Goal: Task Accomplishment & Management: Use online tool/utility

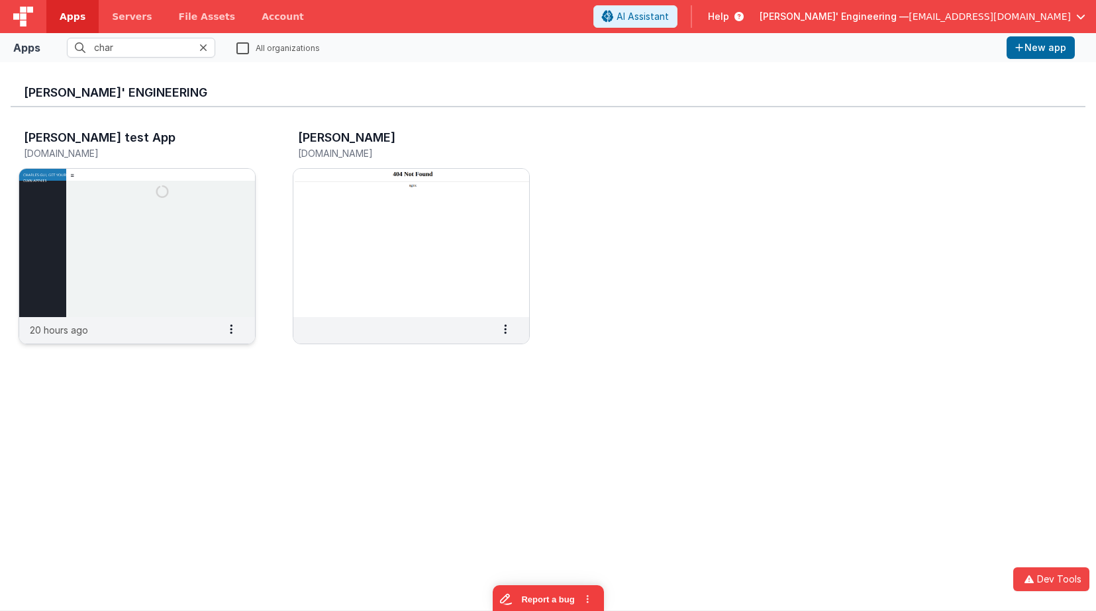
type input "char"
click at [167, 236] on img at bounding box center [137, 243] width 236 height 148
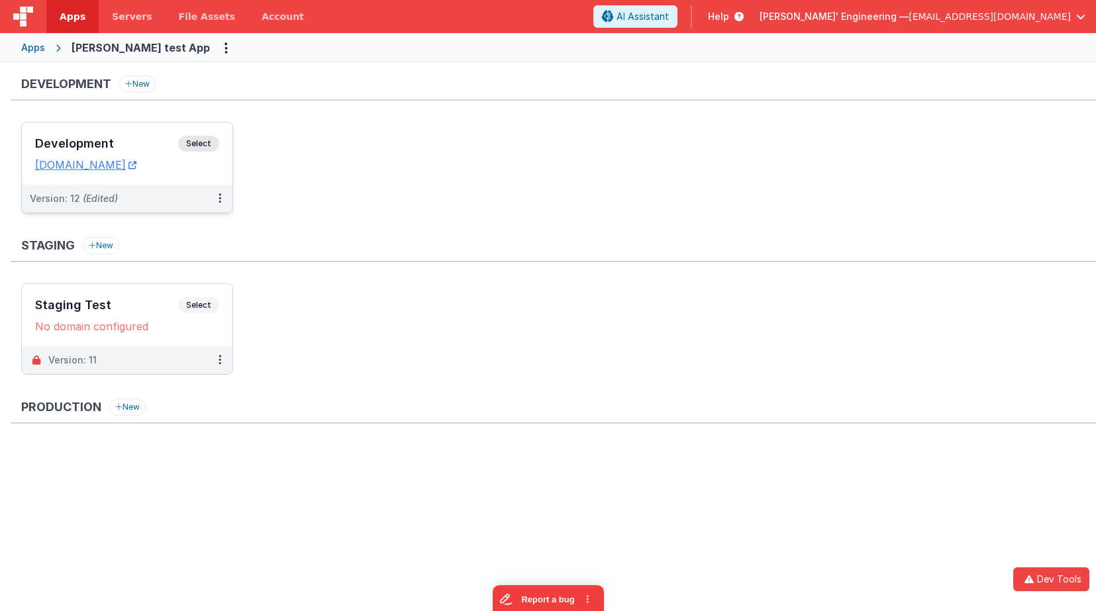
click at [184, 143] on span "Select" at bounding box center [198, 144] width 41 height 16
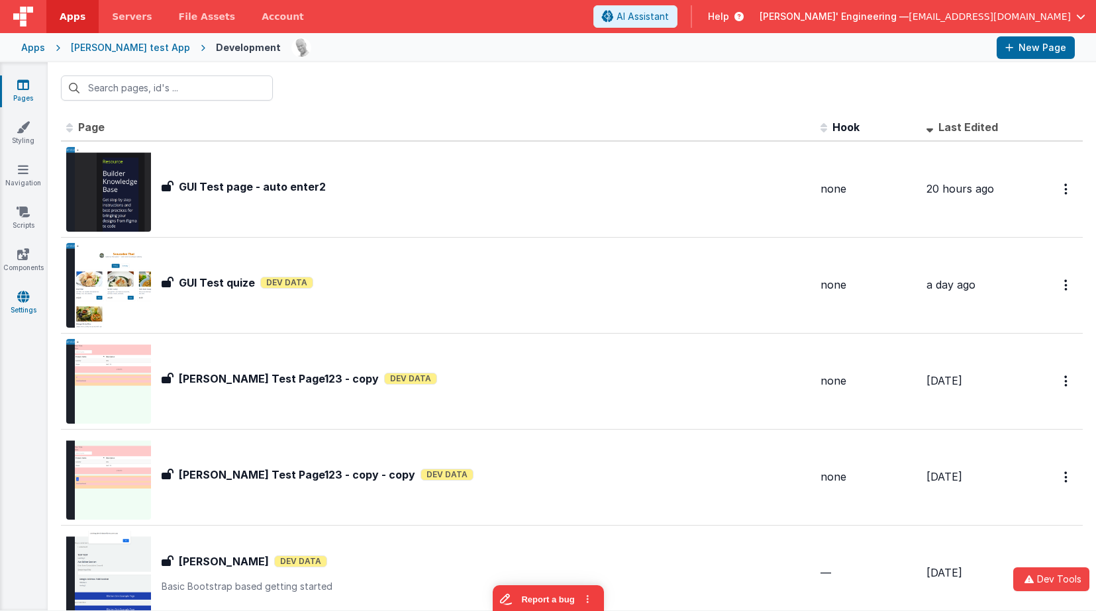
click at [28, 294] on icon at bounding box center [23, 296] width 12 height 13
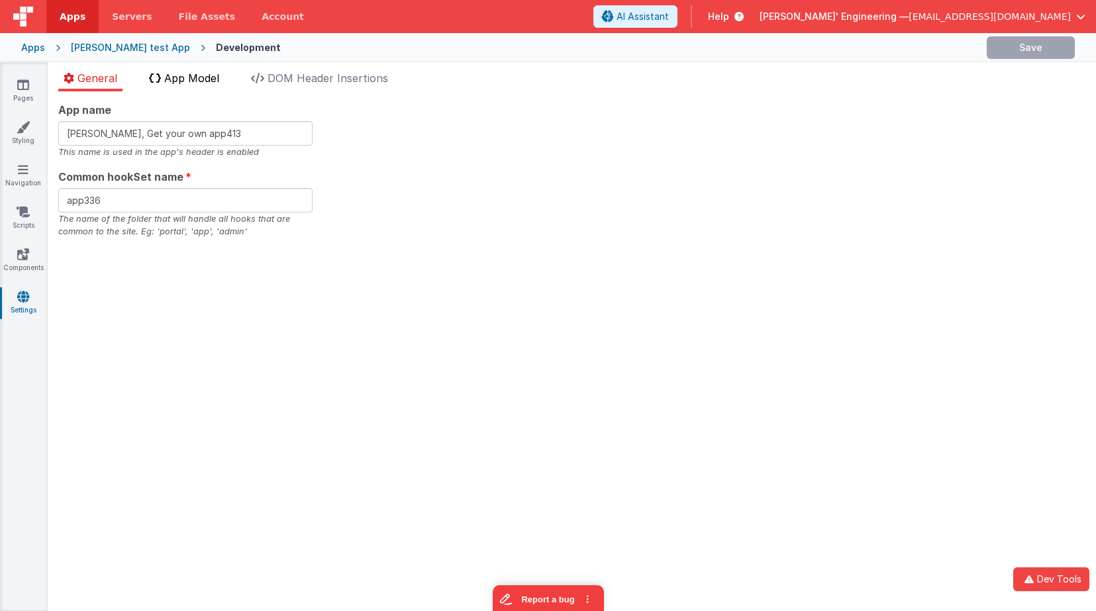
click at [189, 78] on span "App Model" at bounding box center [191, 78] width 55 height 13
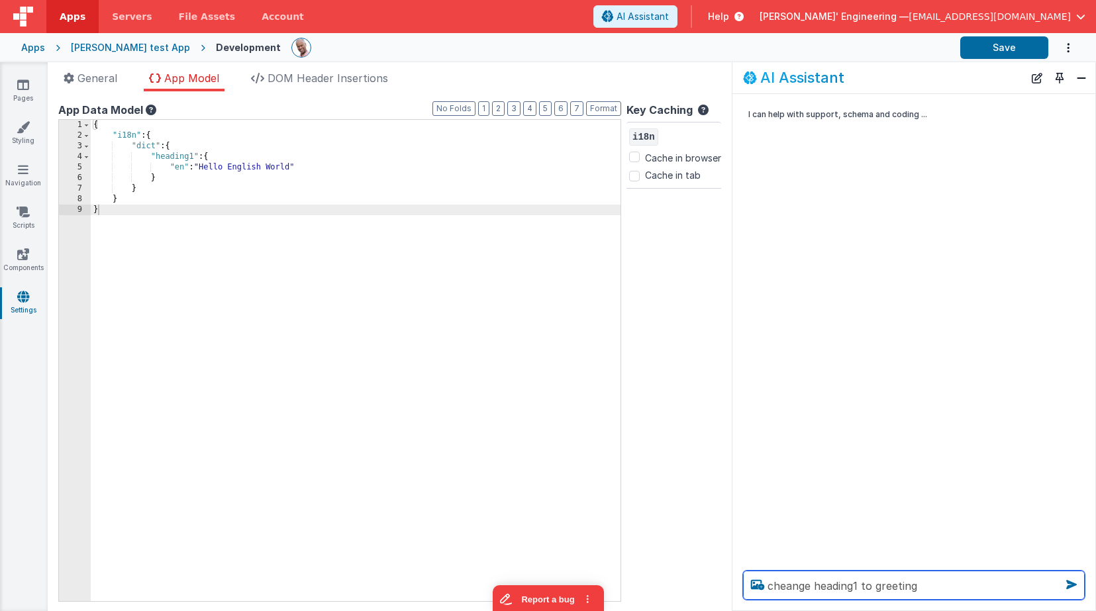
type textarea "cheange heading1 to greeting"
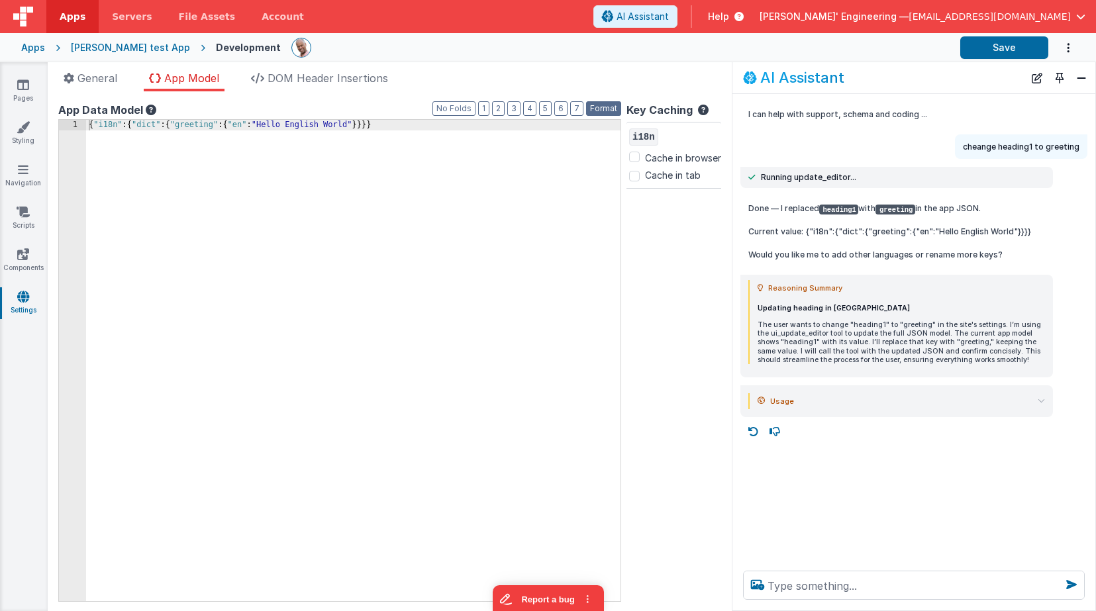
click at [605, 107] on button "Format" at bounding box center [603, 108] width 35 height 15
drag, startPoint x: 410, startPoint y: 144, endPoint x: 198, endPoint y: 151, distance: 212.7
click at [409, 144] on div "{ "i18n" : { "dict" : { "greeting" : { "en" : "Hello English World" }}}}" at bounding box center [535, 371] width 898 height 503
click at [126, 126] on div "{ "i18n" : { "dict" : { "greeting" : { "en" : "Hello English World" }}}}" at bounding box center [535, 371] width 898 height 503
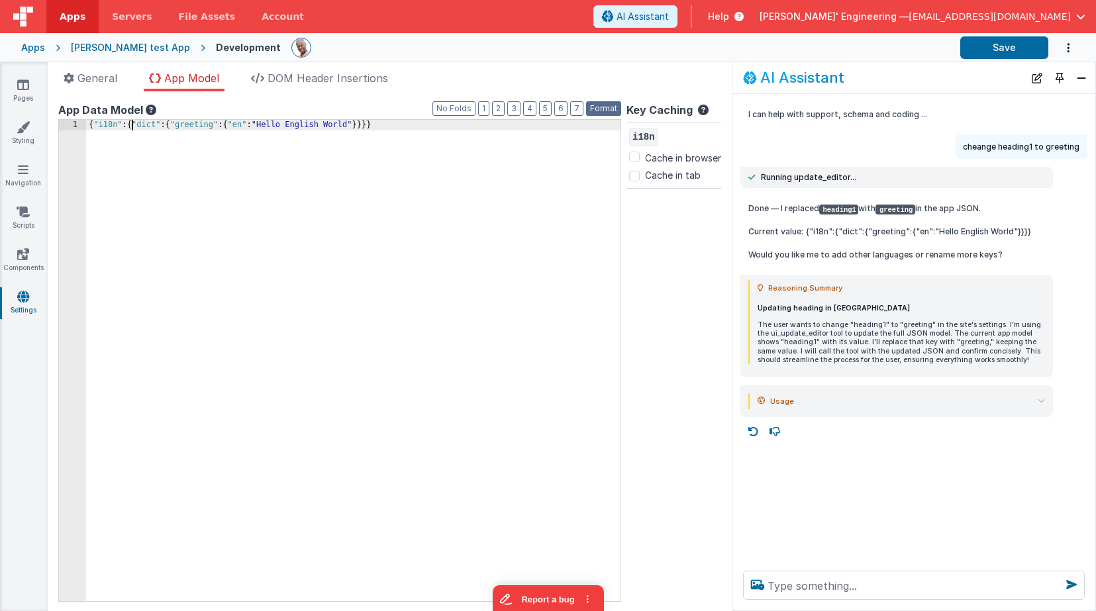
click at [606, 111] on button "Format" at bounding box center [603, 108] width 35 height 15
click at [239, 148] on div "{ "i18n" : { "dict" : { "greeting" : { "en" : "Hello English World" }}}}" at bounding box center [535, 371] width 898 height 503
click at [228, 127] on div "{ "i18n" : { "dict" : { "greeting" : { "en" : "Hello English World" }}}}" at bounding box center [535, 371] width 898 height 503
click at [173, 123] on div "{ "i18n" : { "dict" : { "greeting" : { "en" : "Hello English World" }}}}" at bounding box center [535, 371] width 898 height 503
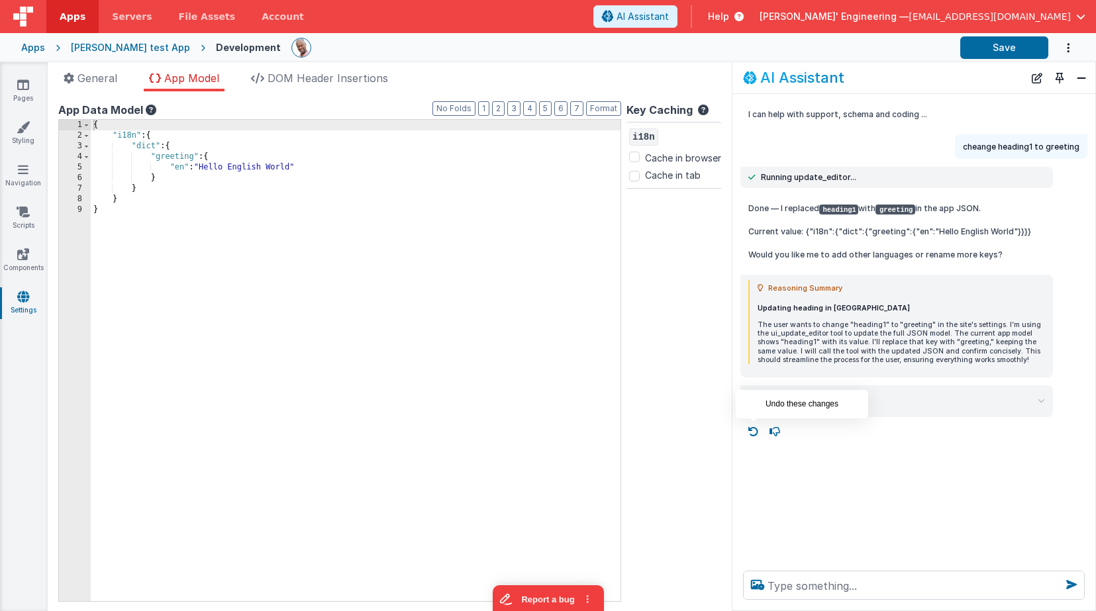
click at [746, 434] on icon at bounding box center [753, 431] width 21 height 21
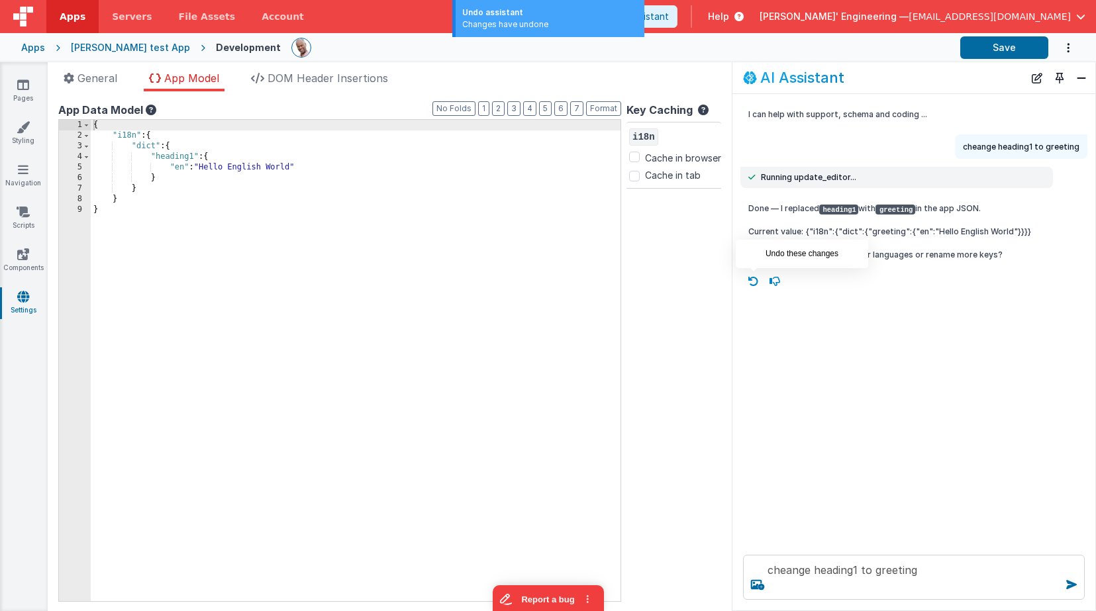
click at [756, 275] on icon at bounding box center [753, 281] width 21 height 21
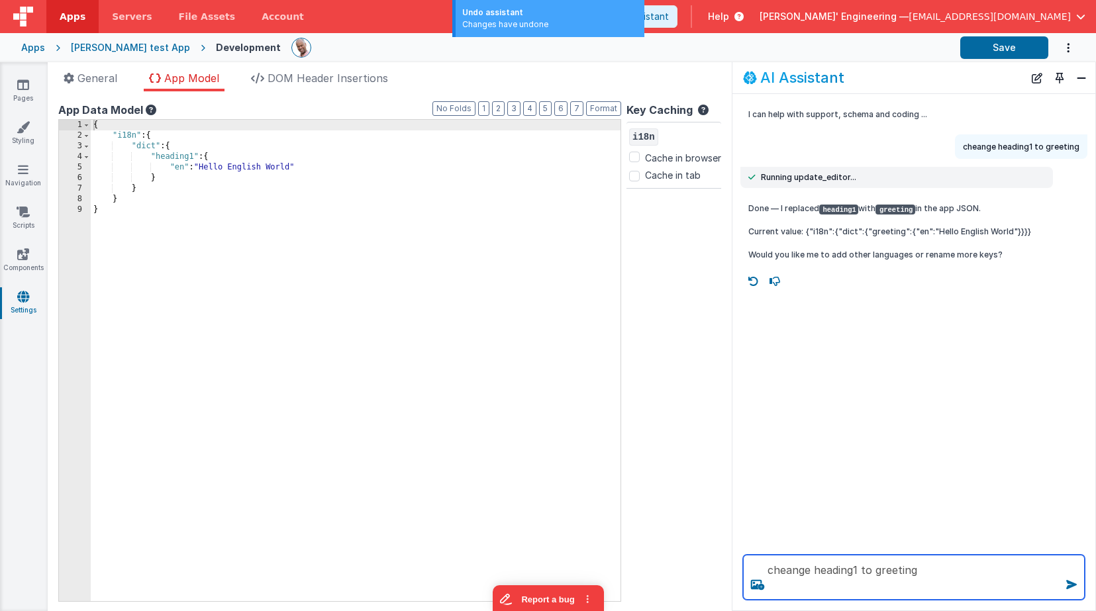
drag, startPoint x: 934, startPoint y: 582, endPoint x: 786, endPoint y: 520, distance: 160.6
click at [786, 520] on div "AI Assistant I can help with support, schema and coding ... cheange heading1 to…" at bounding box center [914, 336] width 364 height 549
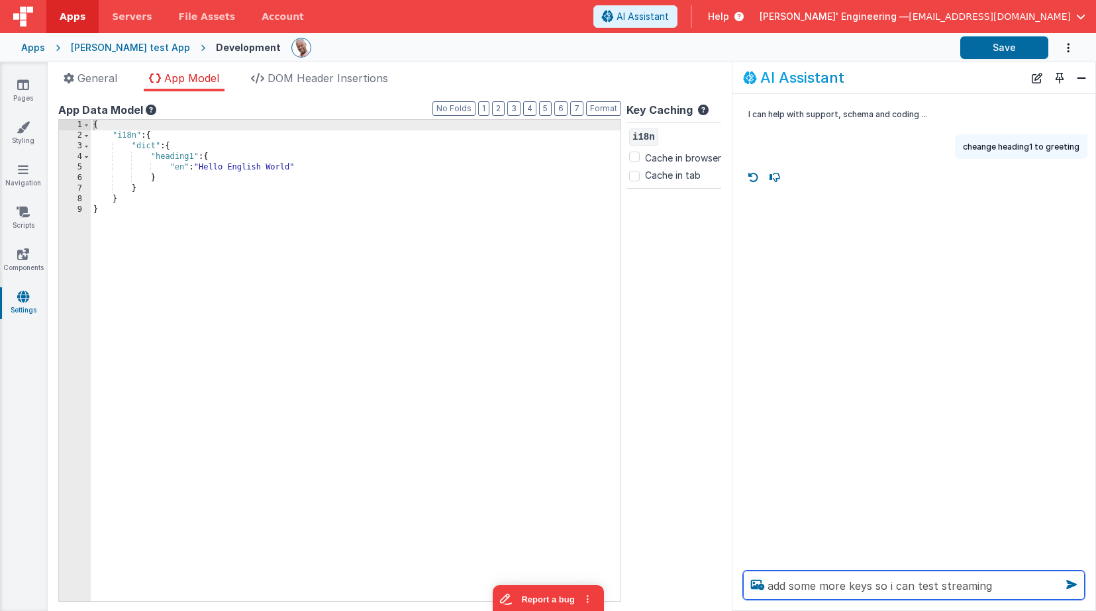
type textarea "add some more keys so i can test streaming"
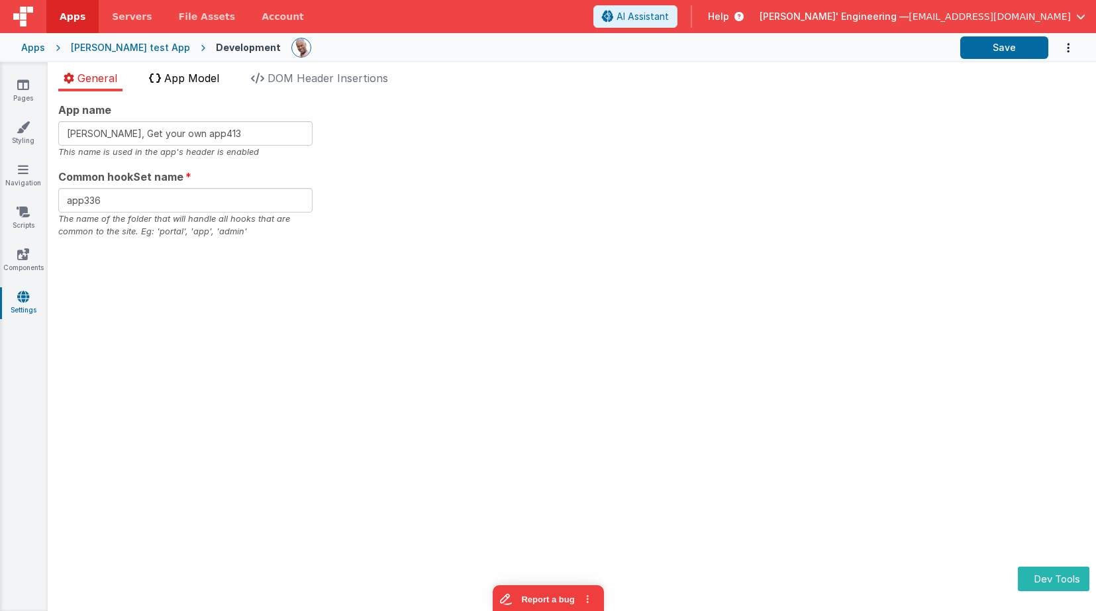
click at [193, 77] on span "App Model" at bounding box center [191, 78] width 55 height 13
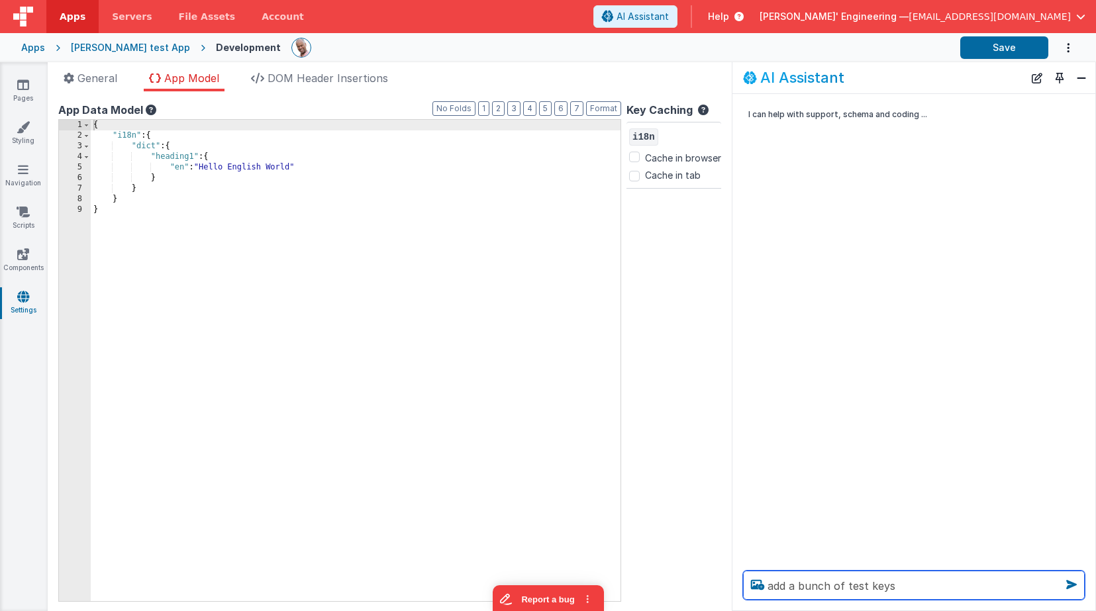
type textarea "add a bunch of test keys"
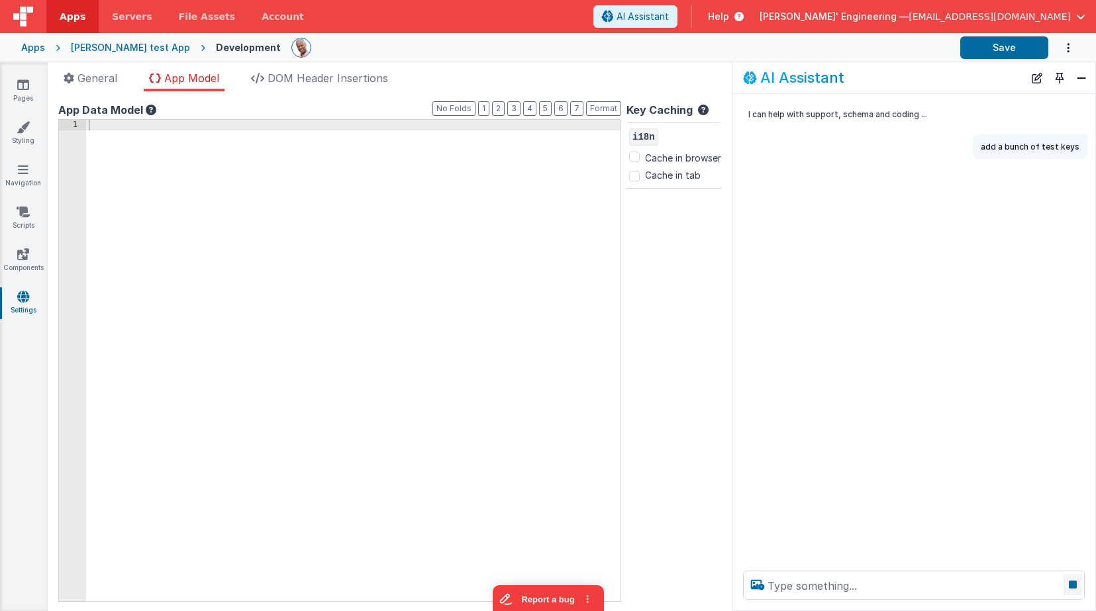
click at [1071, 587] on icon at bounding box center [1072, 584] width 19 height 21
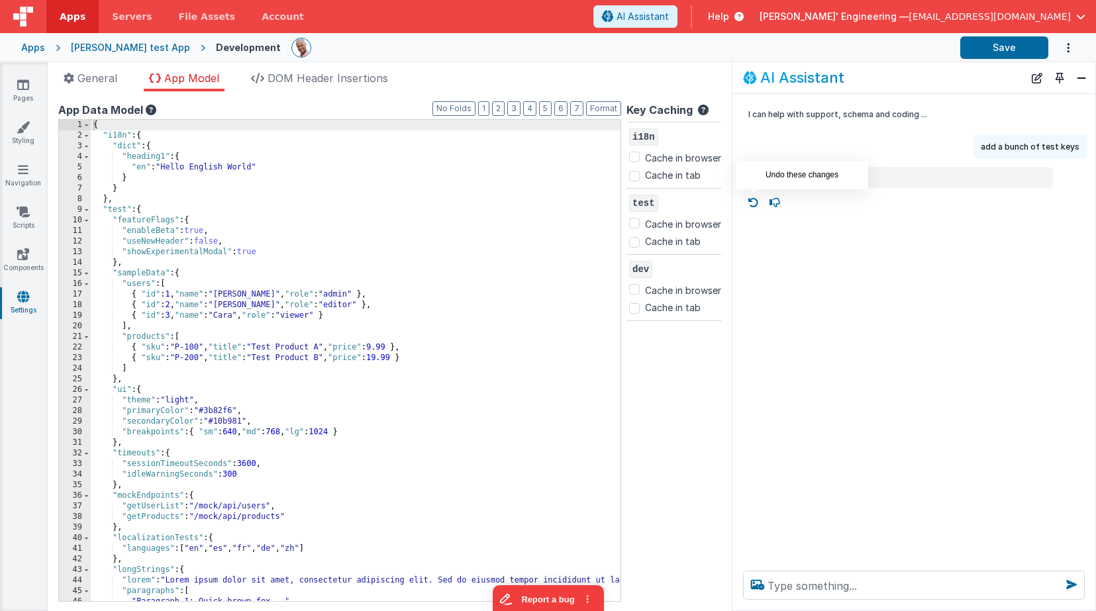
click at [753, 197] on icon at bounding box center [753, 202] width 21 height 21
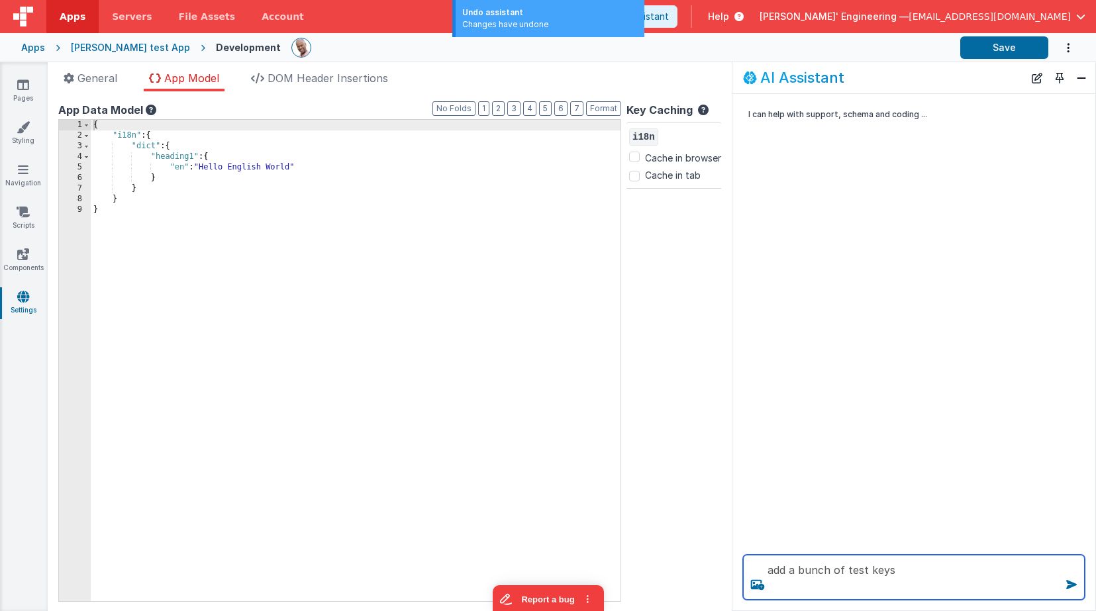
drag, startPoint x: 918, startPoint y: 574, endPoint x: 744, endPoint y: 560, distance: 174.7
click at [744, 560] on textarea "add a bunch of test keys" at bounding box center [914, 577] width 342 height 45
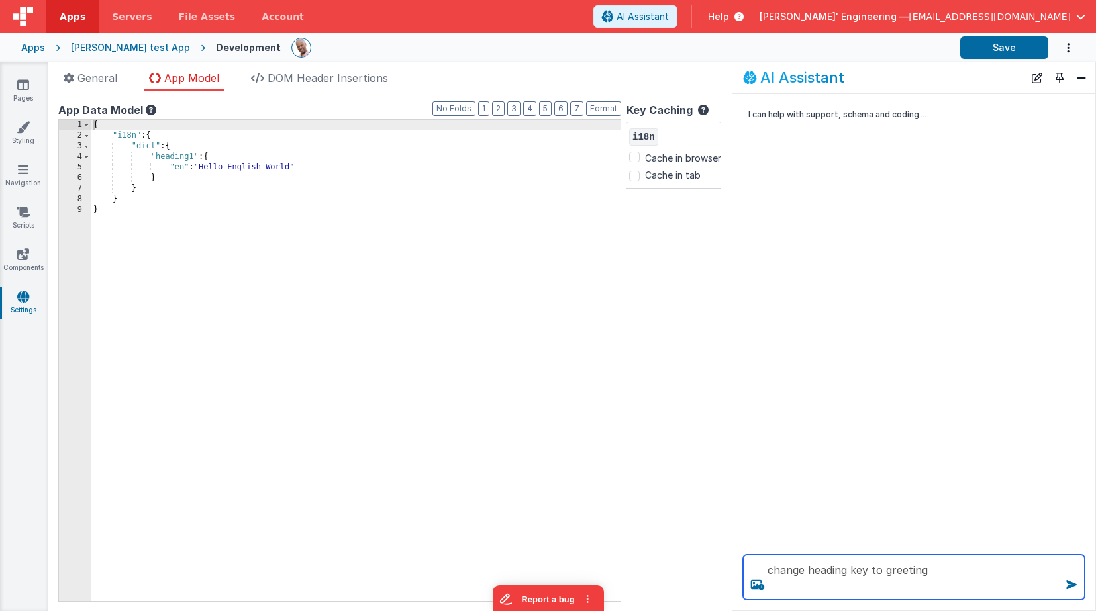
type textarea "change heading key to greeting"
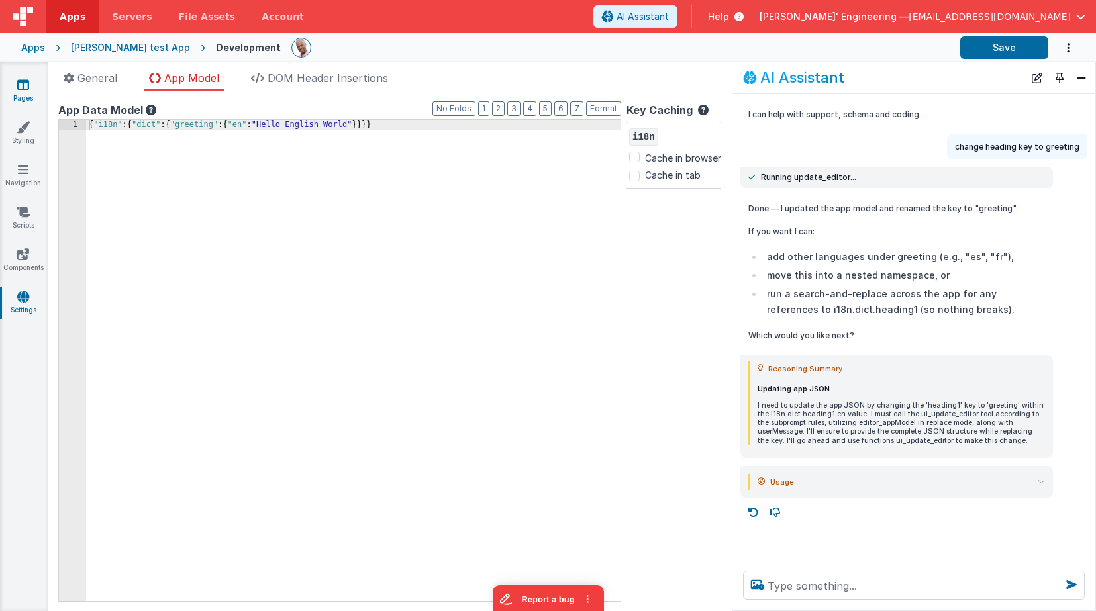
click at [13, 80] on link "Pages" at bounding box center [23, 91] width 48 height 26
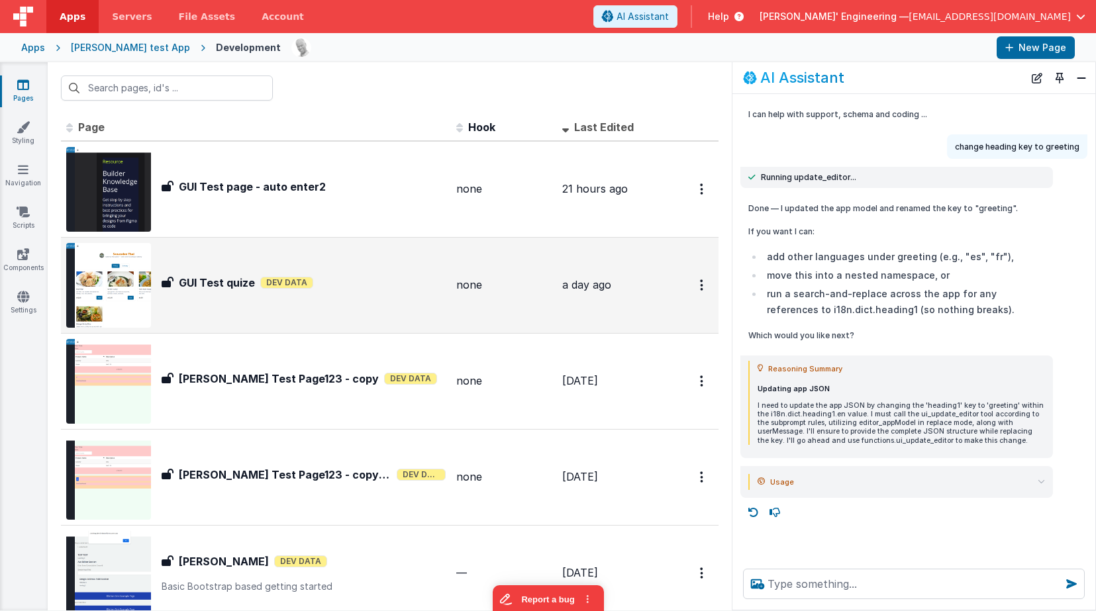
click at [406, 313] on div "GUI Test quize GUI Test quize Dev Data" at bounding box center [255, 285] width 379 height 85
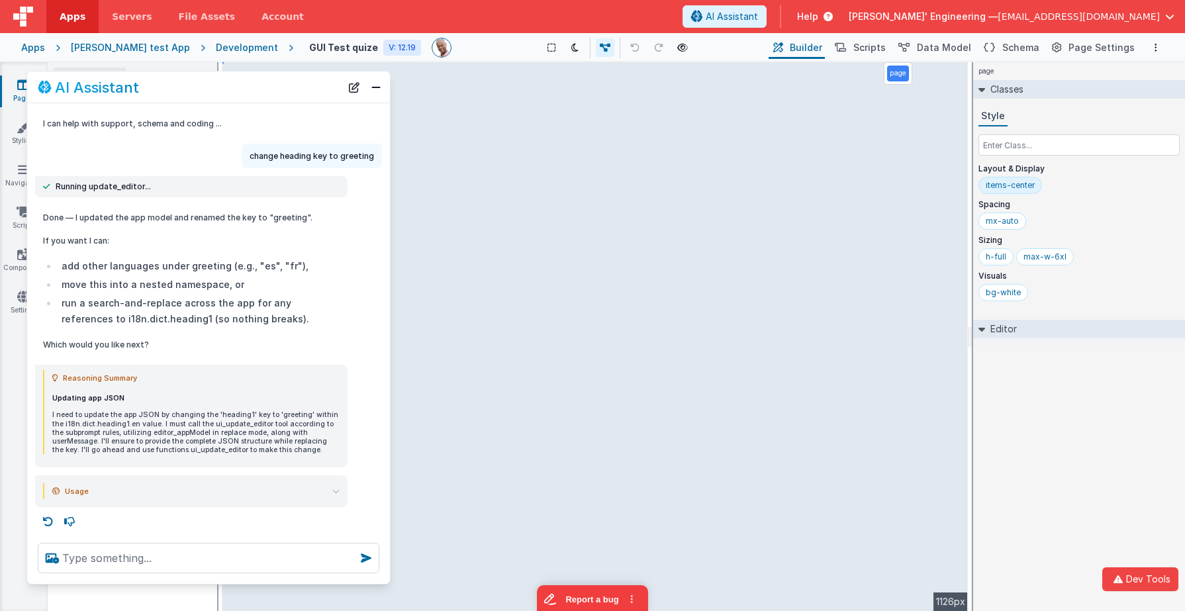
click at [375, 89] on button "Close" at bounding box center [375, 87] width 17 height 19
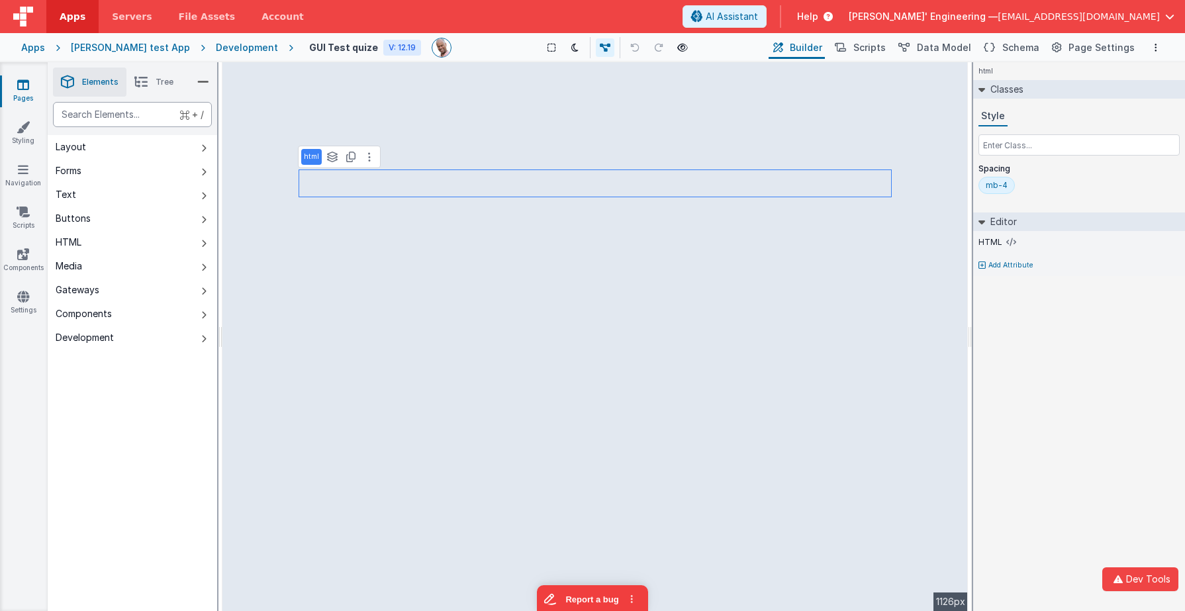
click at [138, 113] on div "text" at bounding box center [132, 114] width 159 height 25
type div "gr"
click at [201, 144] on button "Layout" at bounding box center [132, 147] width 169 height 24
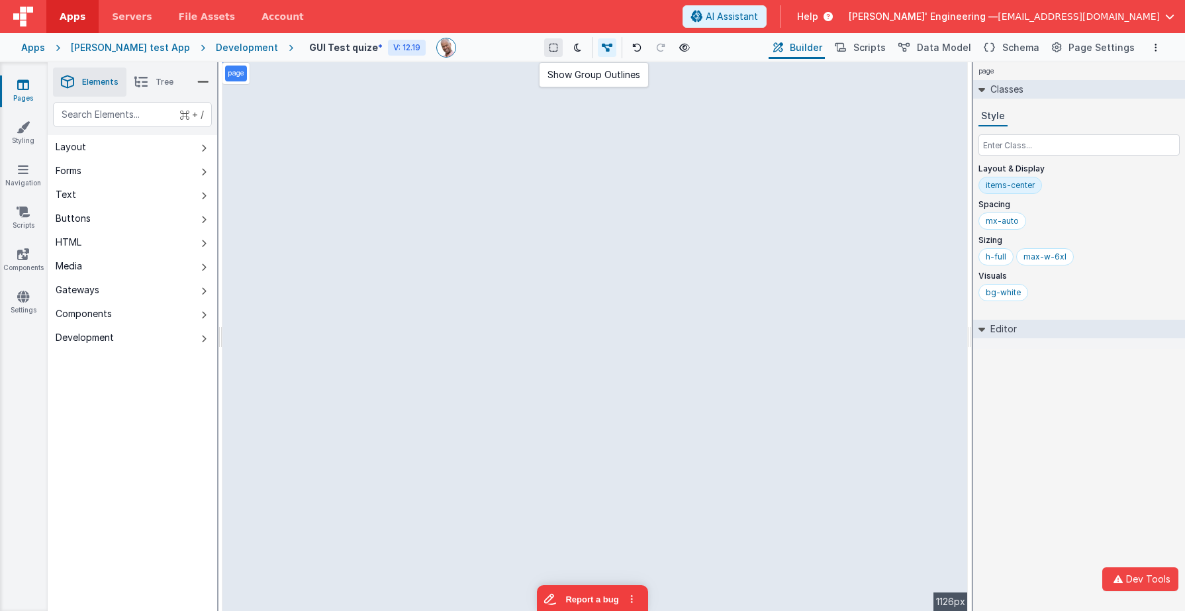
click at [550, 48] on icon at bounding box center [554, 47] width 8 height 9
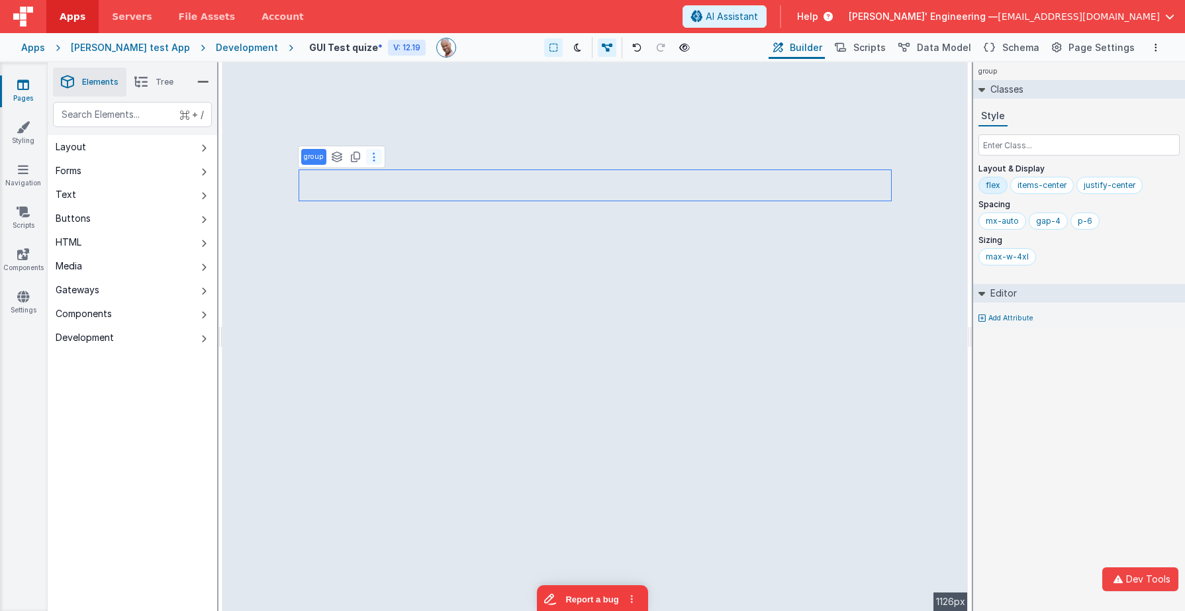
click at [373, 156] on icon at bounding box center [374, 157] width 3 height 11
click at [315, 156] on p "group" at bounding box center [314, 157] width 20 height 11
type input "figma"
click at [1016, 42] on span "Schema" at bounding box center [1020, 47] width 37 height 13
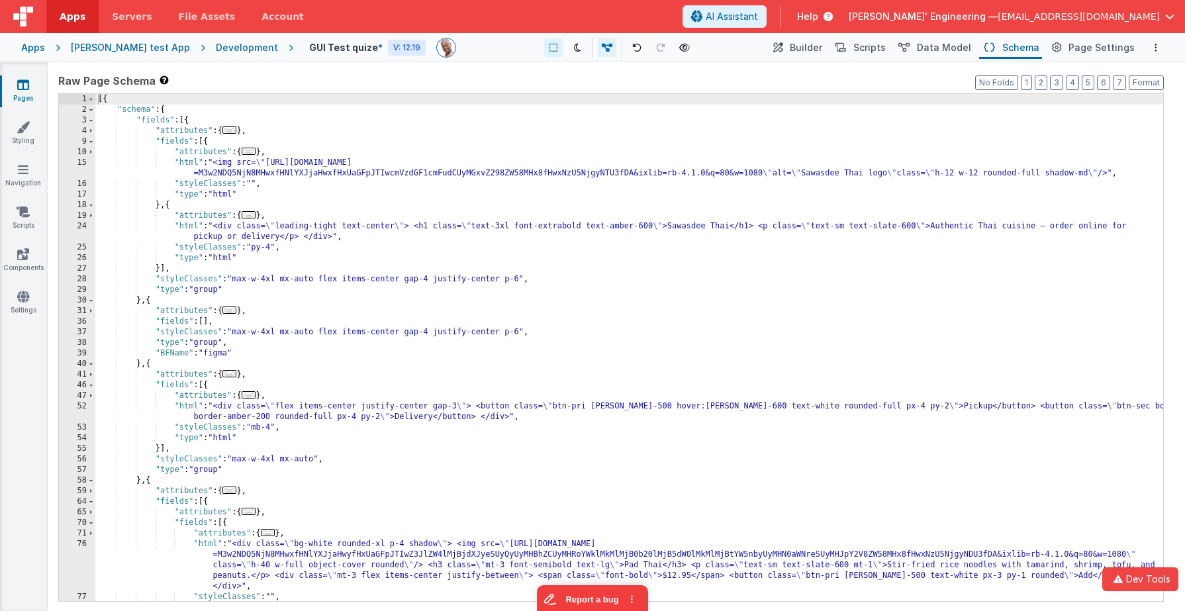
click at [385, 140] on div "[{ "schema" : { "fields" : [{ "attributes" : { ... } , "fields" : [{ "attribute…" at bounding box center [629, 358] width 1068 height 528
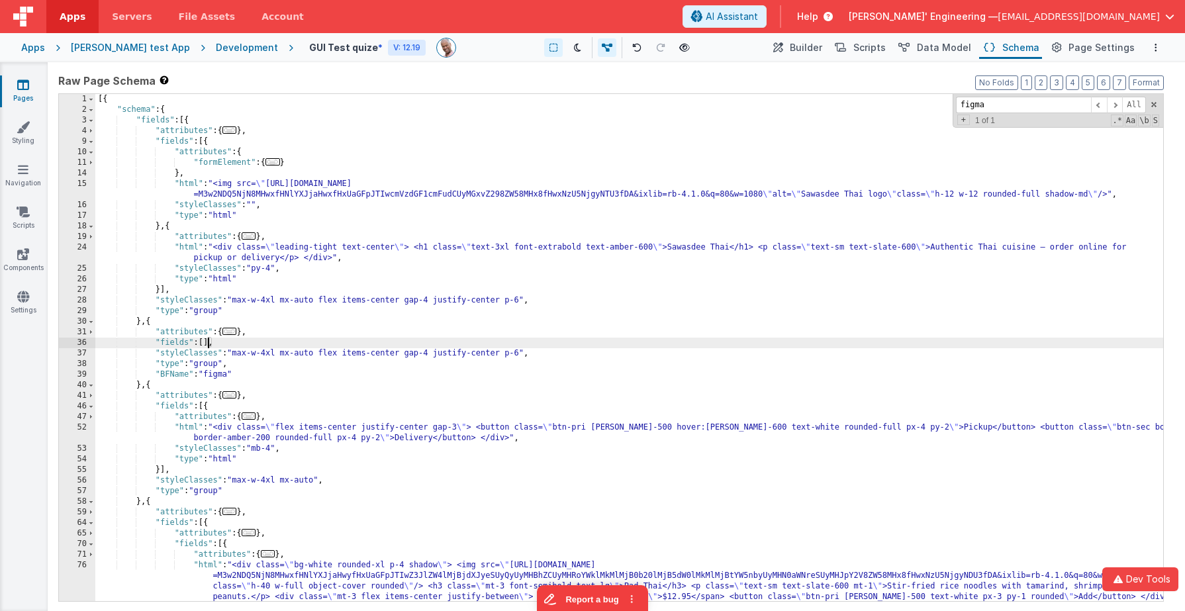
click at [209, 345] on div "[{ "schema" : { "fields" : [{ "attributes" : { ... } , "fields" : [{ "attribute…" at bounding box center [629, 379] width 1068 height 571
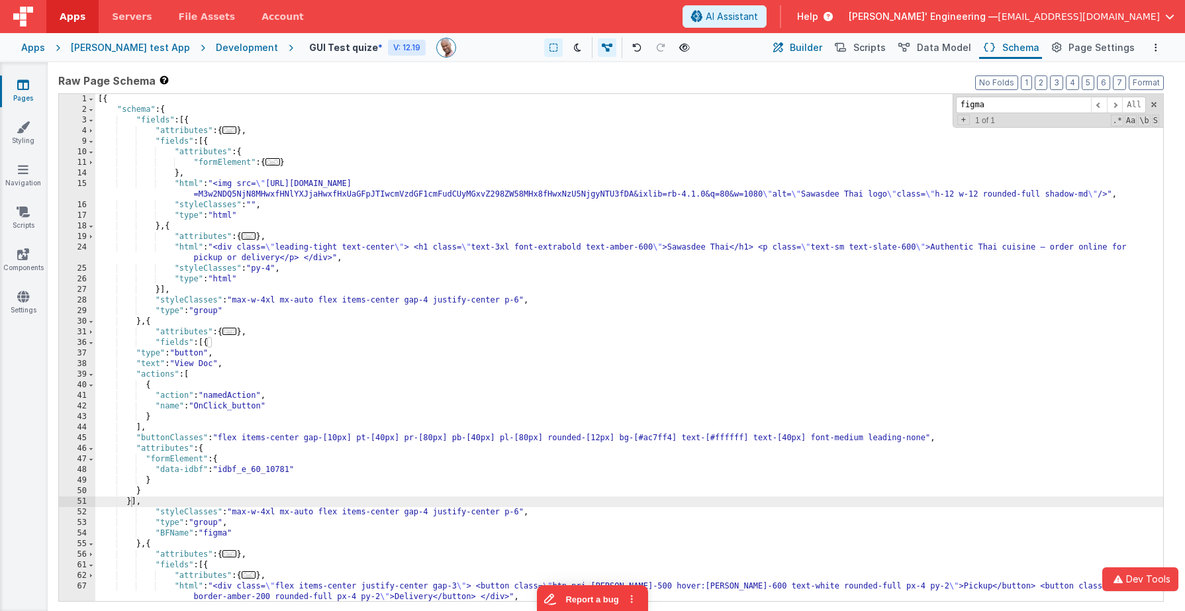
click at [810, 46] on span "Builder" at bounding box center [806, 47] width 32 height 13
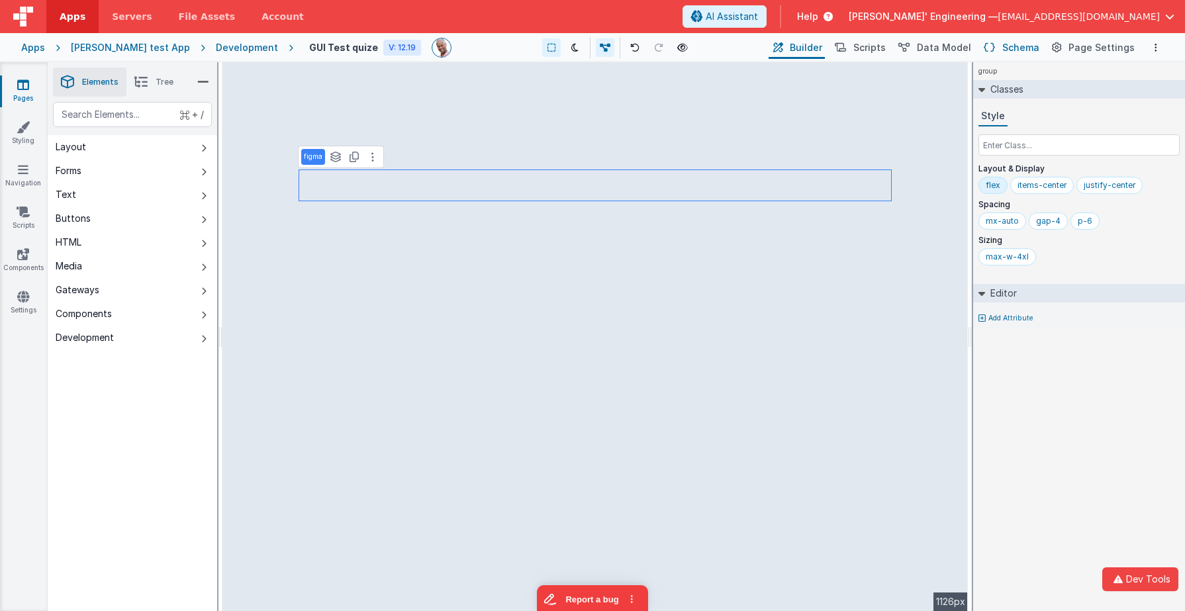
click at [995, 48] on icon at bounding box center [989, 48] width 11 height 14
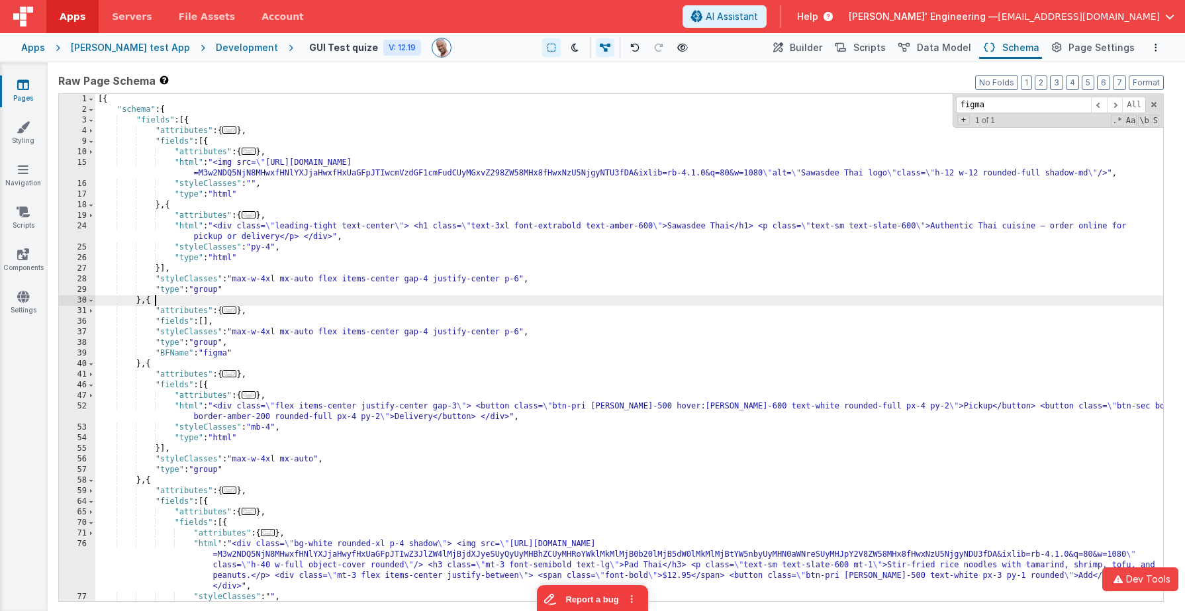
click at [599, 296] on div "[{ "schema" : { "fields" : [{ "attributes" : { ... } , "fields" : [{ "attribute…" at bounding box center [629, 358] width 1068 height 528
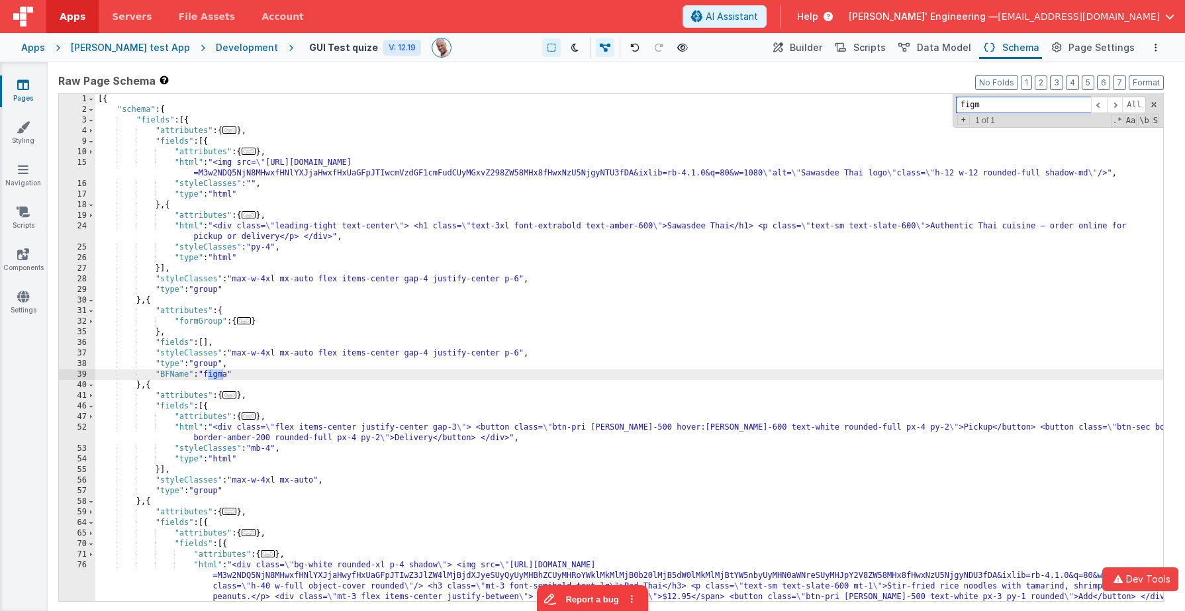
type input "figma"
drag, startPoint x: 621, startPoint y: 307, endPoint x: 598, endPoint y: 318, distance: 25.5
click at [611, 313] on div "[{ "schema" : { "fields" : [{ "attributes" : { ... } , "fields" : [{ "attribute…" at bounding box center [629, 379] width 1068 height 571
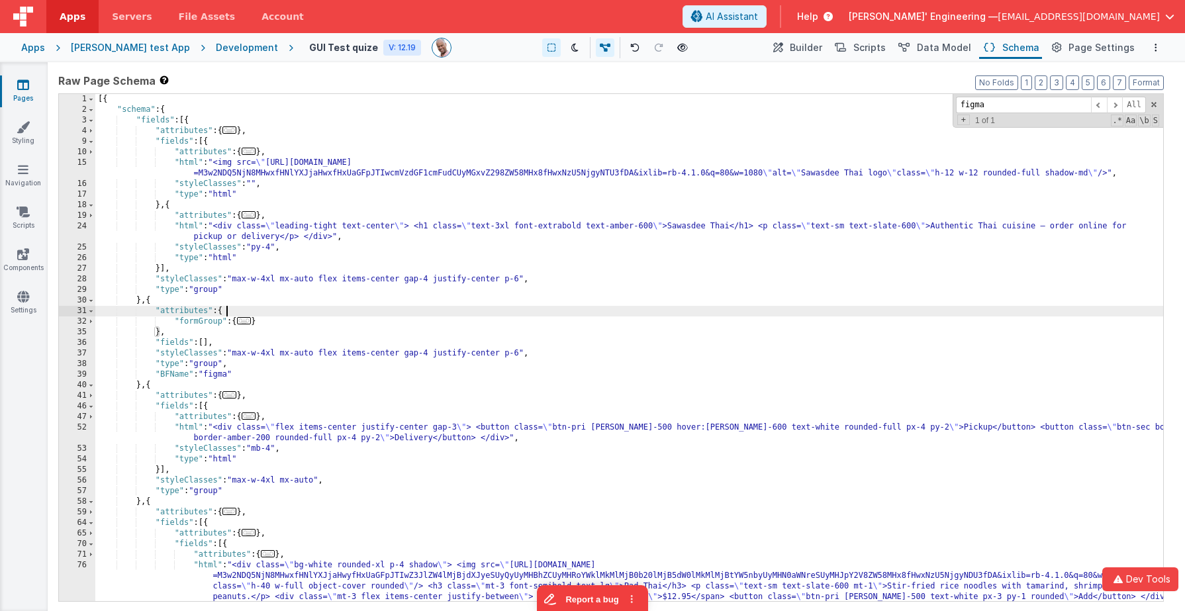
click at [207, 344] on div "[{ "schema" : { "fields" : [{ "attributes" : { ... } , "fields" : [{ "attribute…" at bounding box center [629, 379] width 1068 height 571
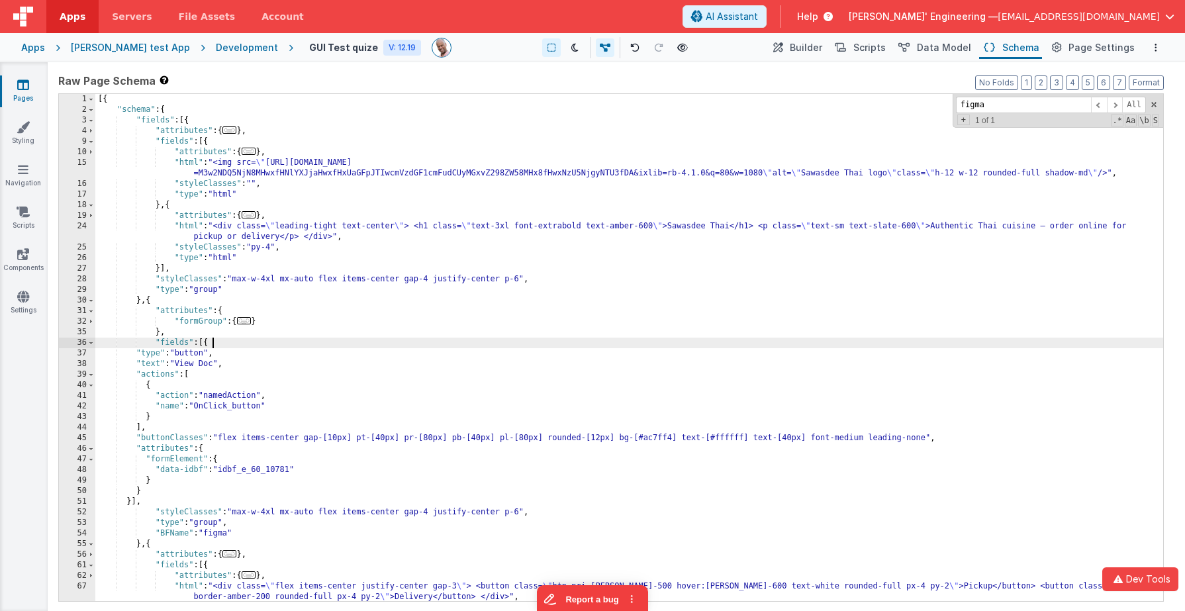
click at [246, 344] on div "[{ "schema" : { "fields" : [{ "attributes" : { ... } , "fields" : [{ "attribute…" at bounding box center [629, 358] width 1068 height 528
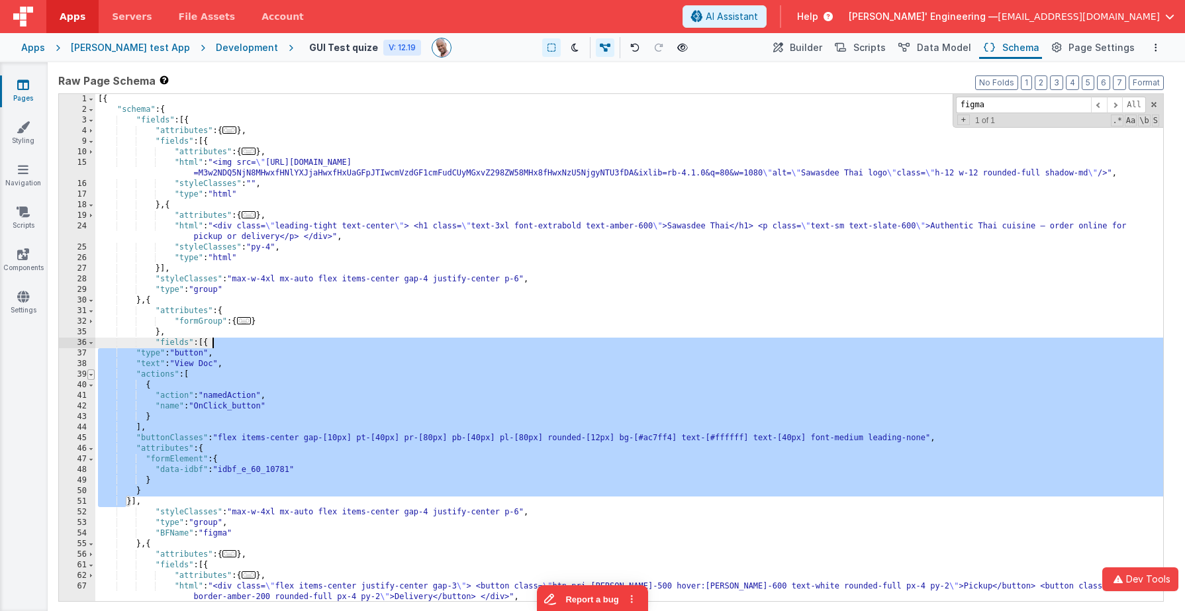
click at [91, 377] on span at bounding box center [90, 374] width 7 height 11
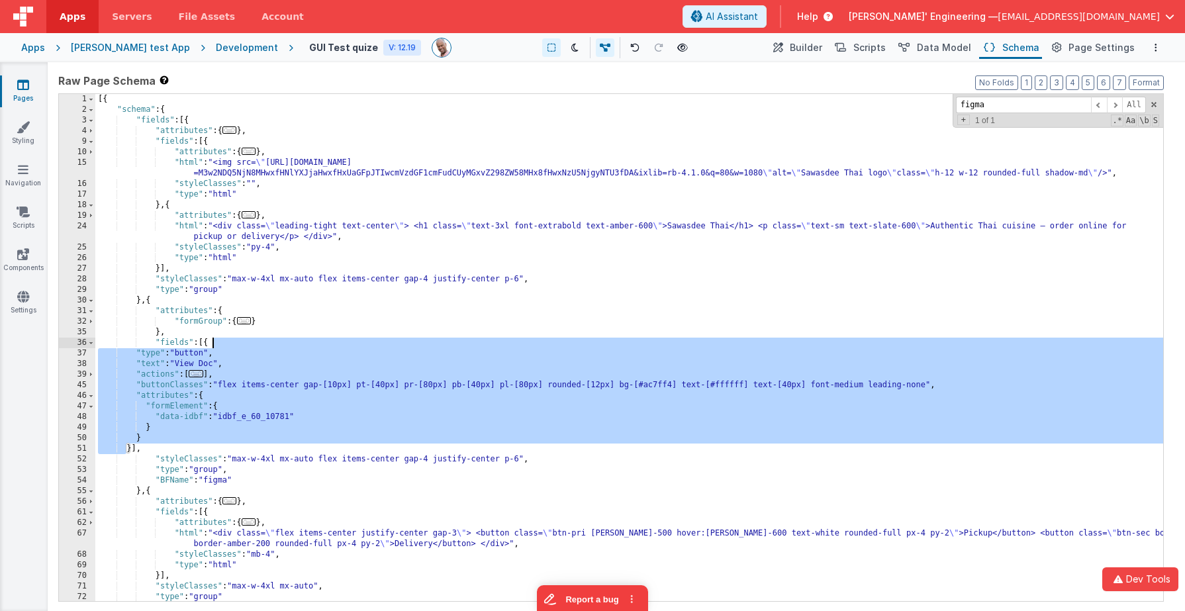
click at [220, 377] on div "[{ "schema" : { "fields" : [{ "attributes" : { ... } , "fields" : [{ "attribute…" at bounding box center [629, 358] width 1068 height 528
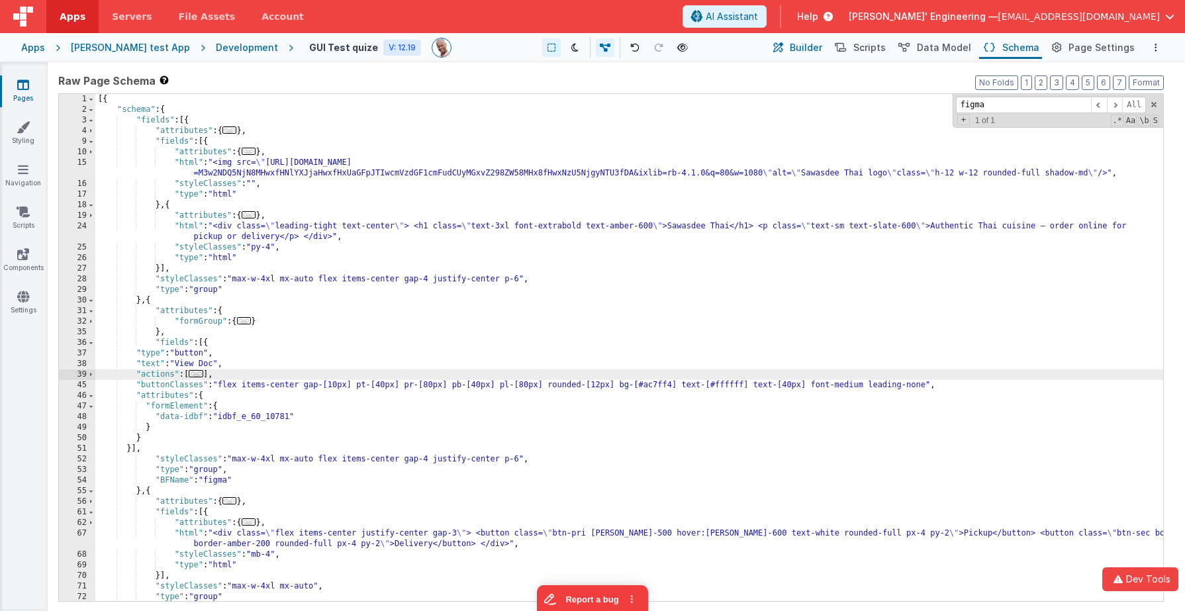
click at [817, 50] on span "Builder" at bounding box center [806, 47] width 32 height 13
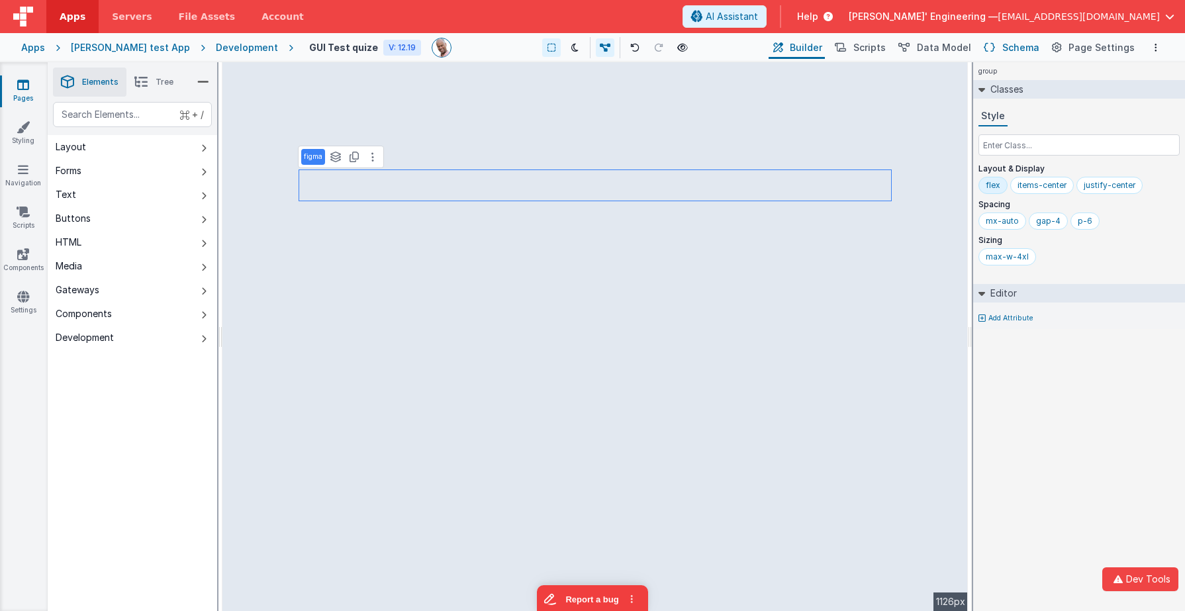
click at [1014, 47] on span "Schema" at bounding box center [1020, 47] width 37 height 13
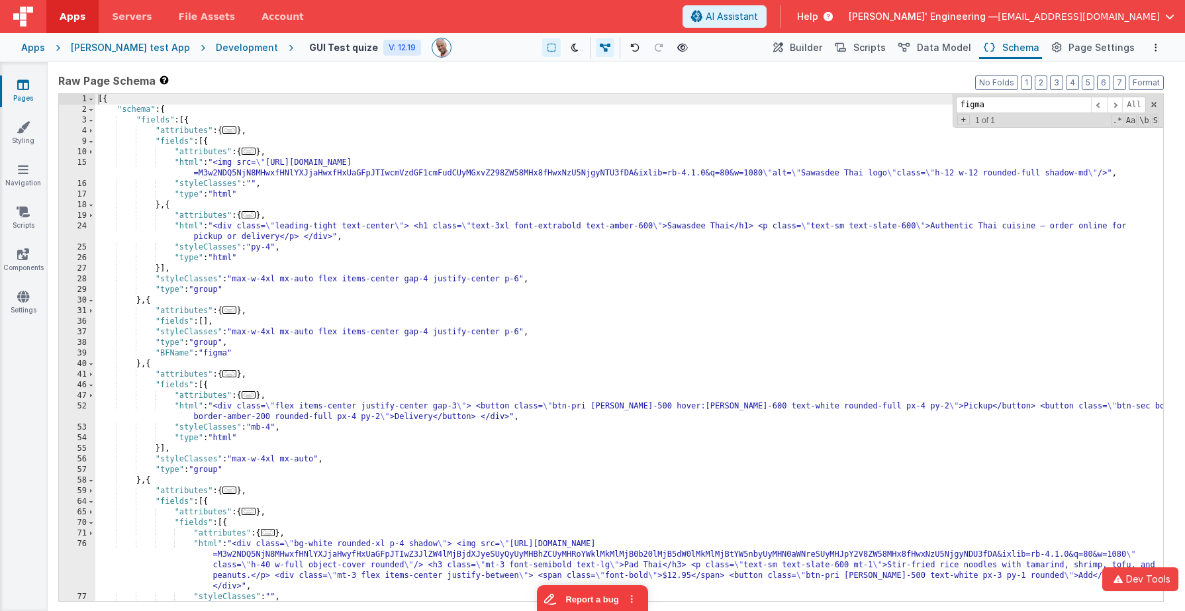
click at [333, 272] on div "[{ "schema" : { "fields" : [{ "attributes" : { ... } , "fields" : [{ "attribute…" at bounding box center [629, 358] width 1068 height 528
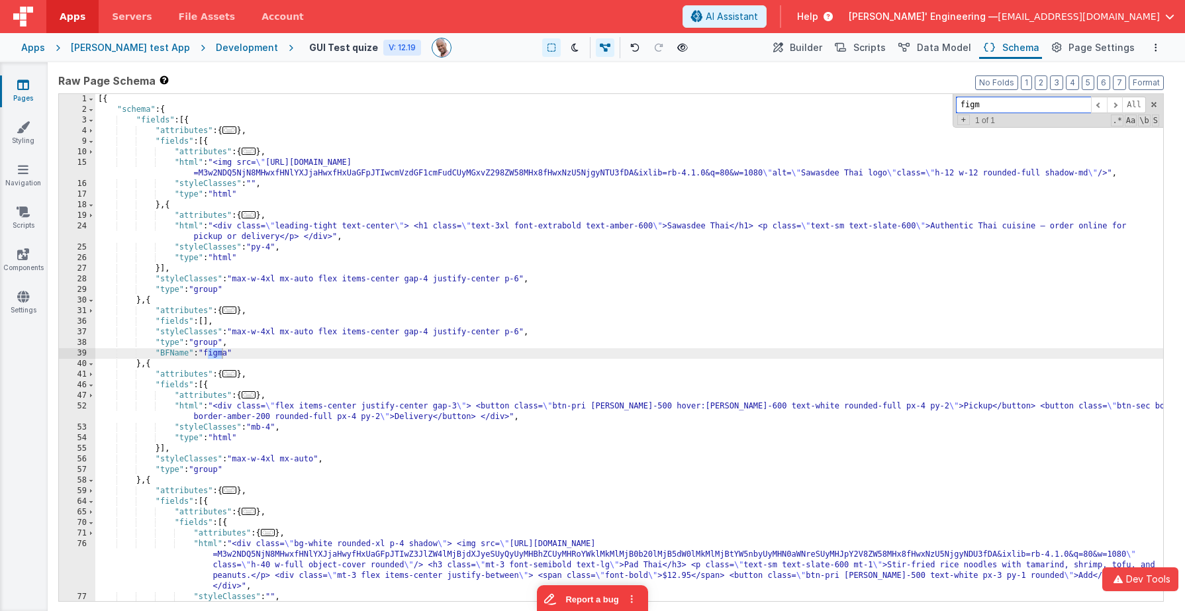
type input "figma"
click at [238, 334] on div "[{ "schema" : { "fields" : [{ "attributes" : { ... } , "fields" : [{ "attribute…" at bounding box center [629, 358] width 1068 height 528
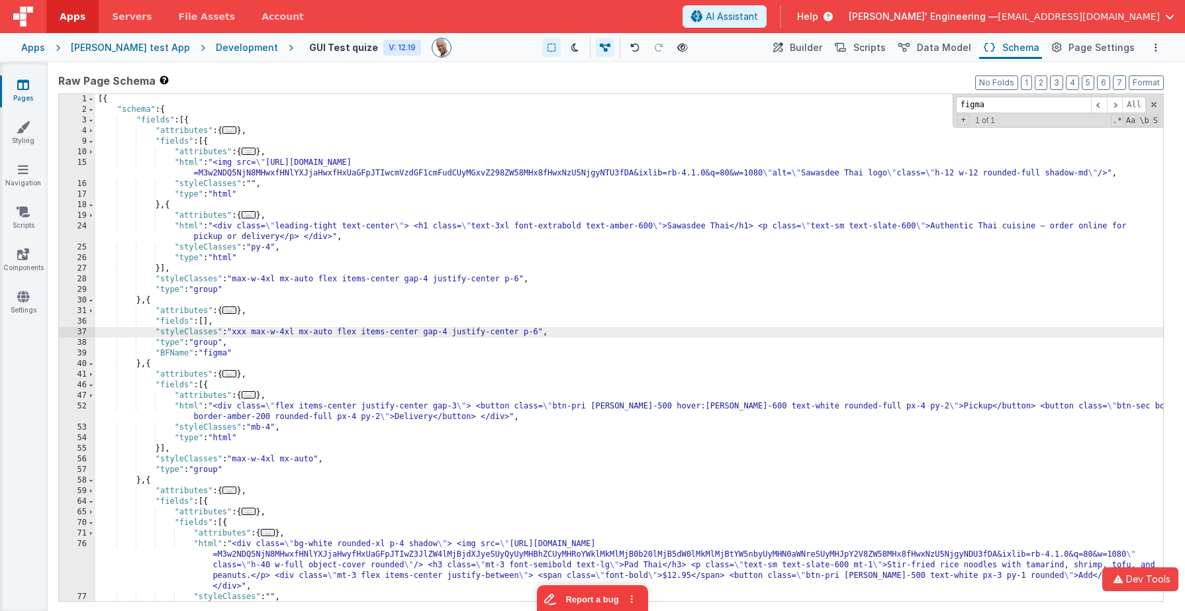
click at [851, 271] on div "[{ "schema" : { "fields" : [{ "attributes" : { ... } , "fields" : [{ "attribute…" at bounding box center [629, 358] width 1068 height 528
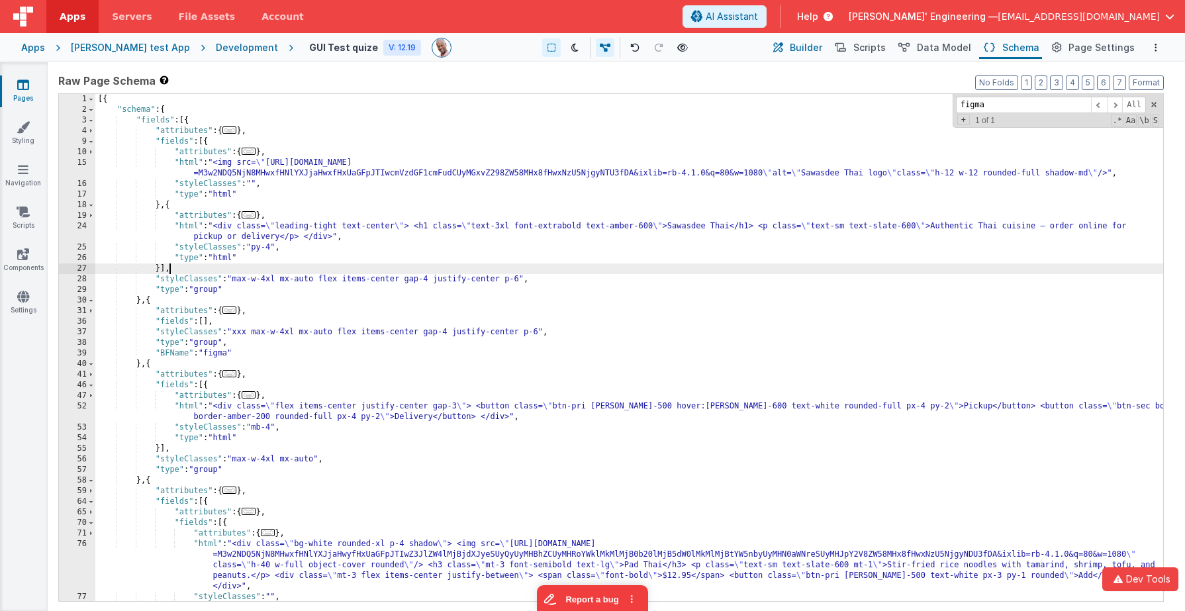
click at [822, 46] on span "Builder" at bounding box center [806, 47] width 32 height 13
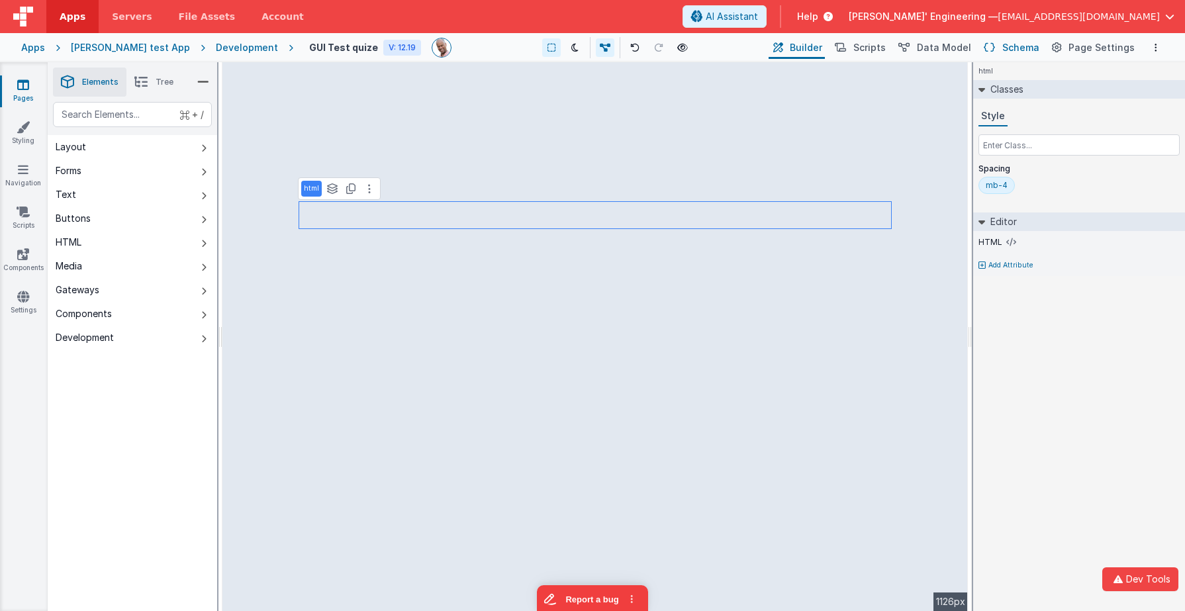
click at [1004, 50] on button "Schema" at bounding box center [1010, 47] width 63 height 23
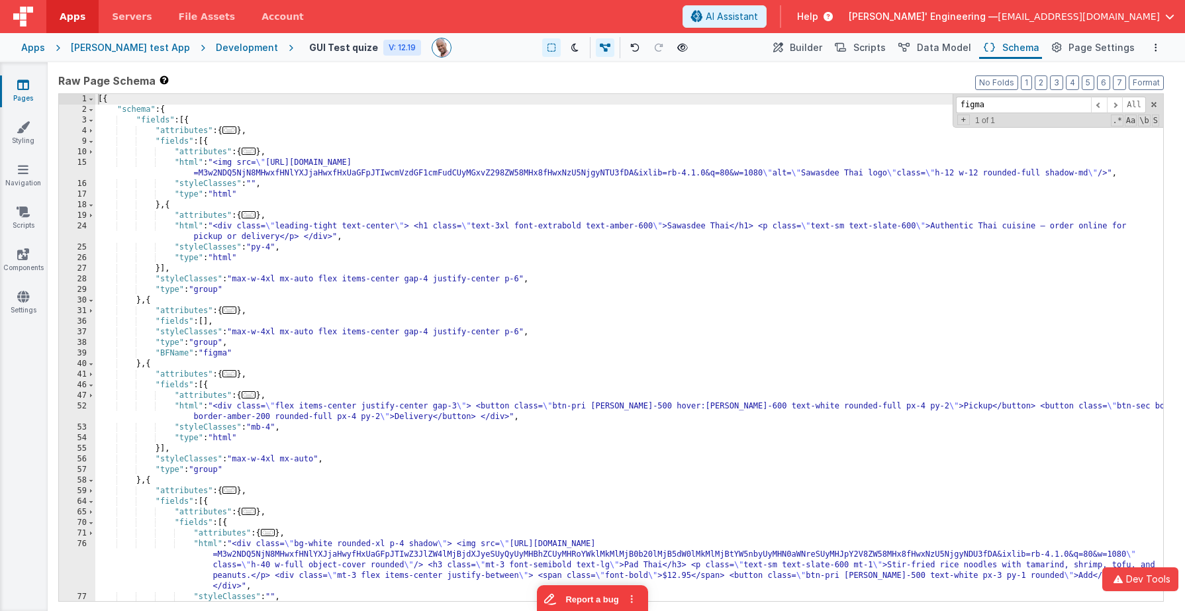
click at [277, 304] on div "[{ "schema" : { "fields" : [{ "attributes" : { ... } , "fields" : [{ "attribute…" at bounding box center [629, 358] width 1068 height 528
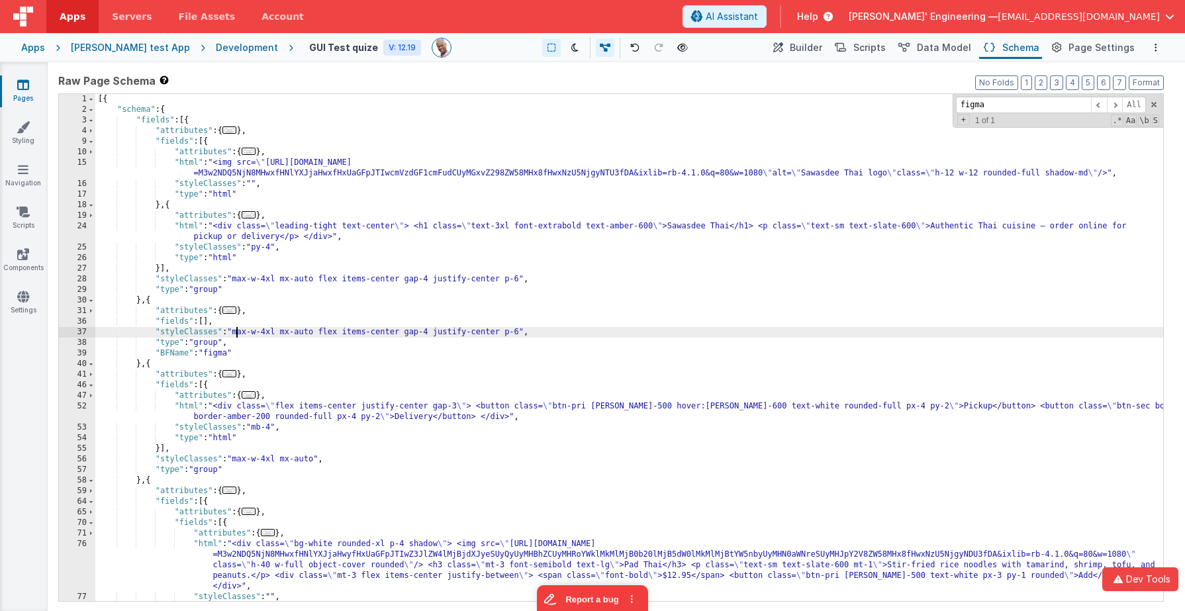
click at [235, 333] on div "[{ "schema" : { "fields" : [{ "attributes" : { ... } , "fields" : [{ "attribute…" at bounding box center [629, 358] width 1068 height 528
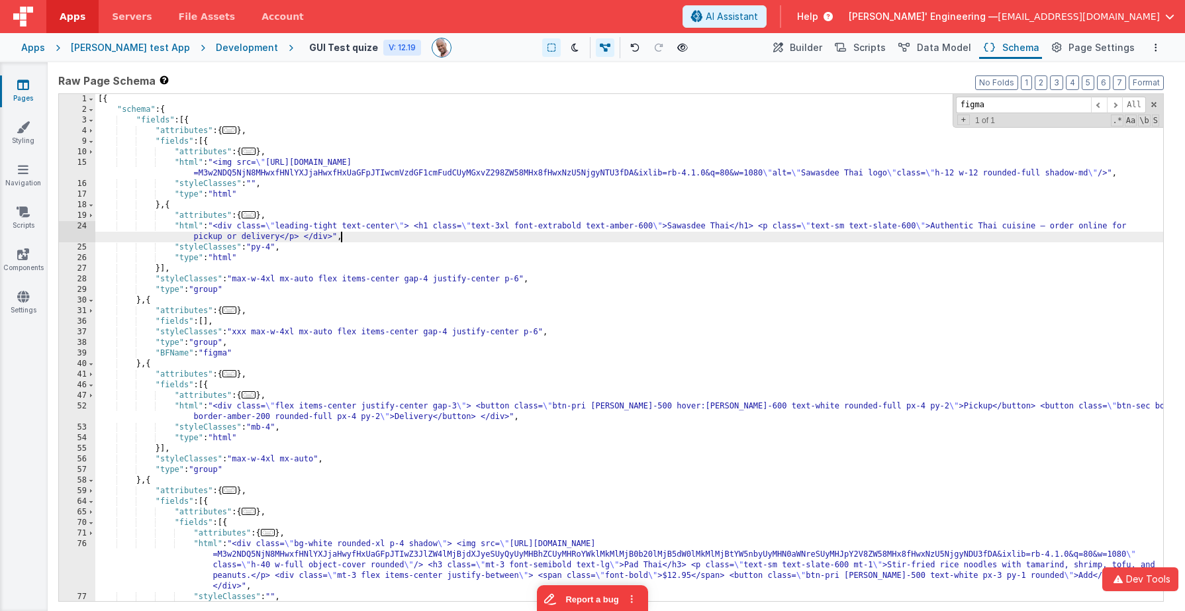
click at [857, 238] on div "[{ "schema" : { "fields" : [{ "attributes" : { ... } , "fields" : [{ "attribute…" at bounding box center [629, 358] width 1068 height 528
click at [800, 40] on button "Builder" at bounding box center [797, 47] width 56 height 23
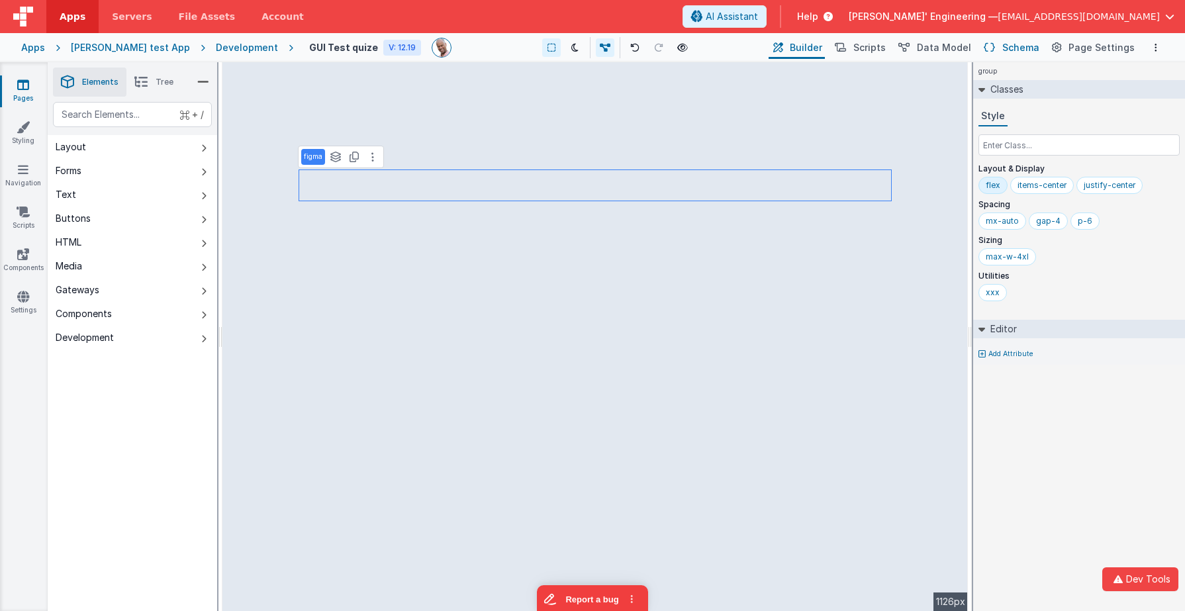
click at [995, 49] on icon at bounding box center [989, 48] width 11 height 14
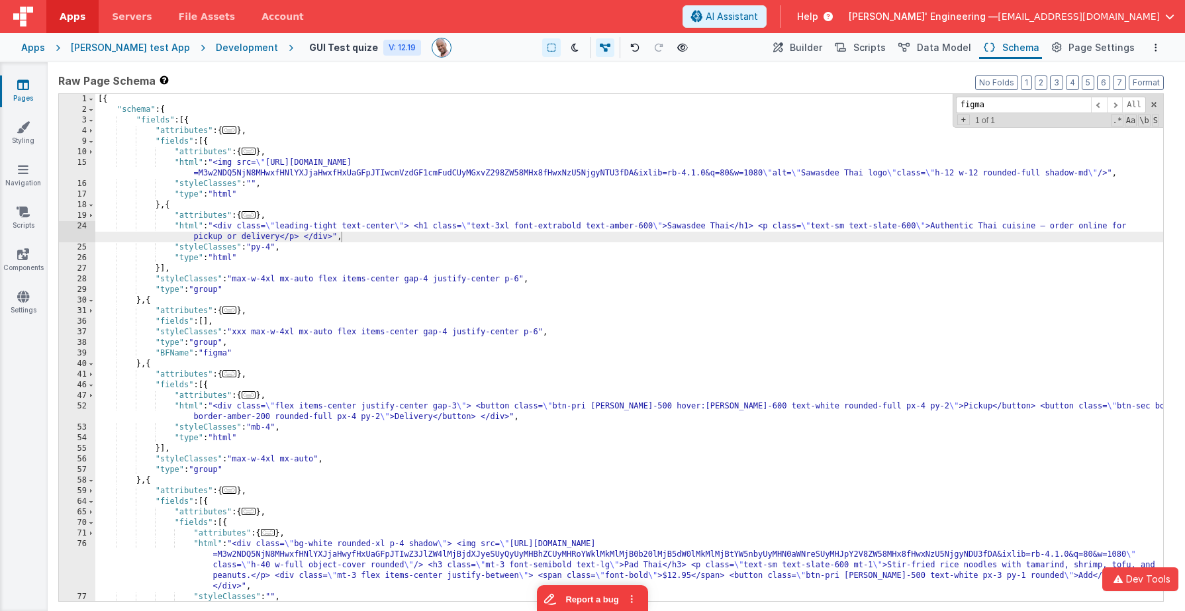
click at [247, 283] on div "[{ "schema" : { "fields" : [{ "attributes" : { ... } , "fields" : [{ "attribute…" at bounding box center [629, 358] width 1068 height 528
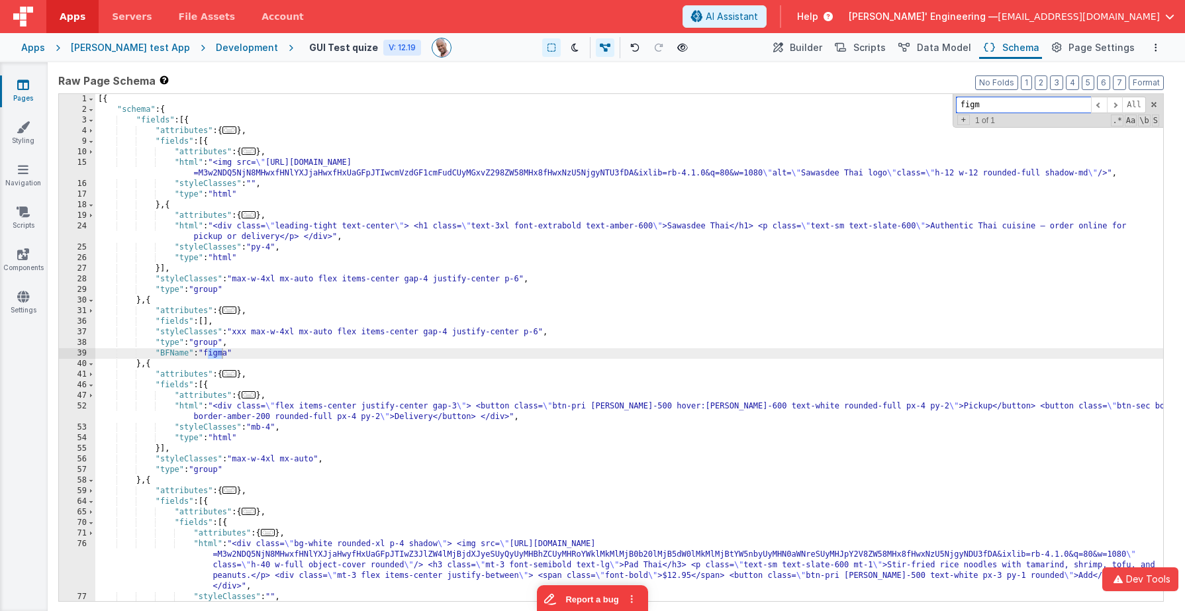
type input "figma"
click at [209, 322] on div "[{ "schema" : { "fields" : [{ "attributes" : { ... } , "fields" : [{ "attribute…" at bounding box center [629, 358] width 1068 height 528
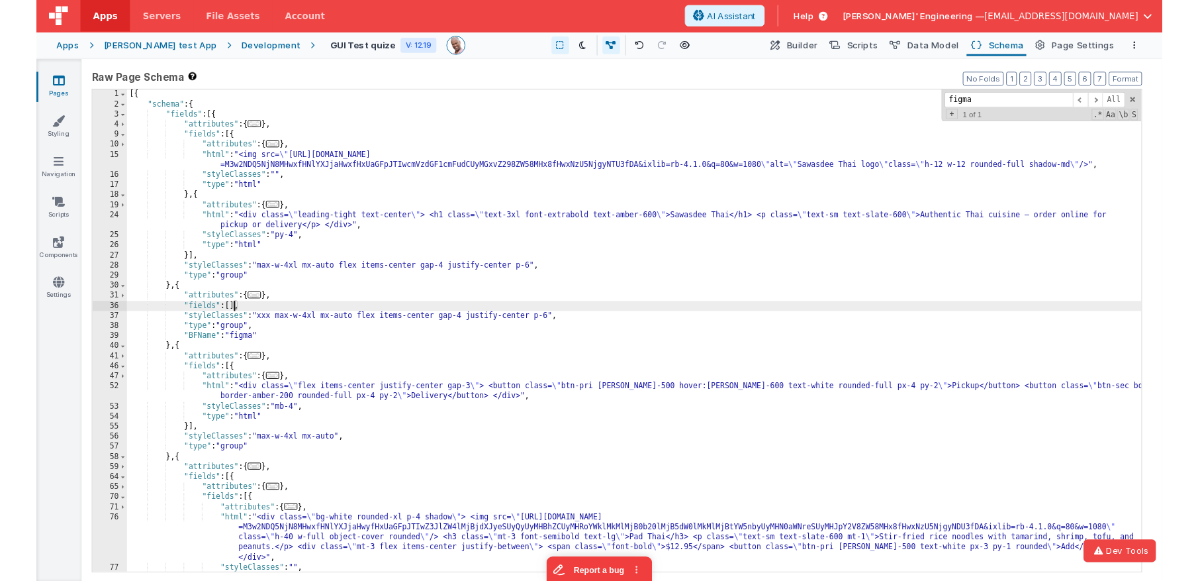
scroll to position [1, 0]
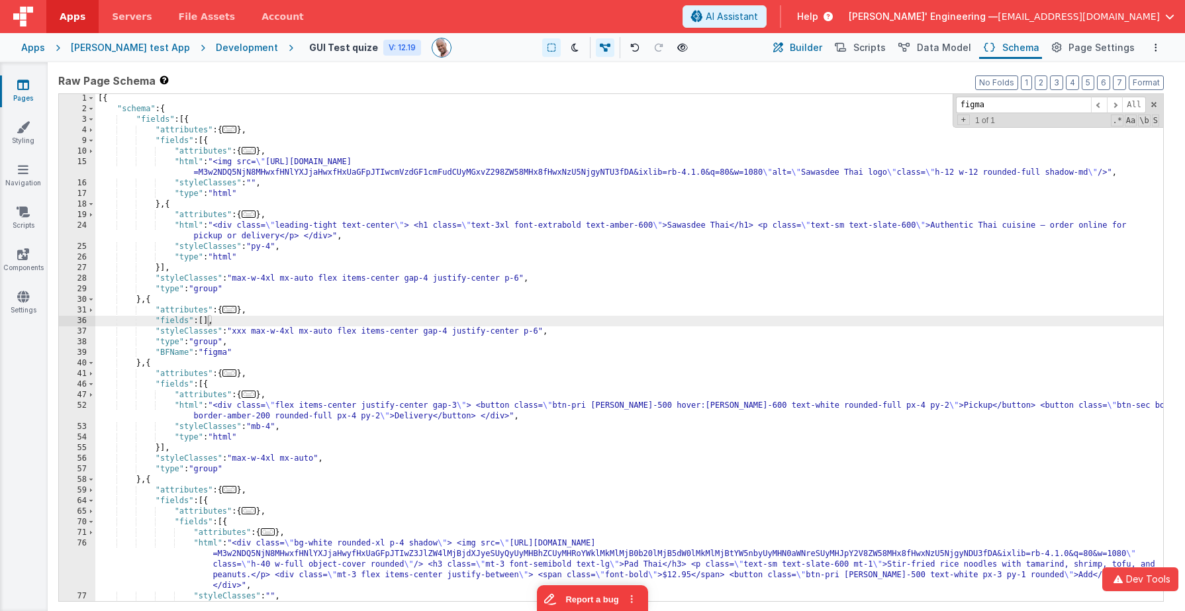
click at [800, 48] on button "Builder" at bounding box center [797, 47] width 56 height 23
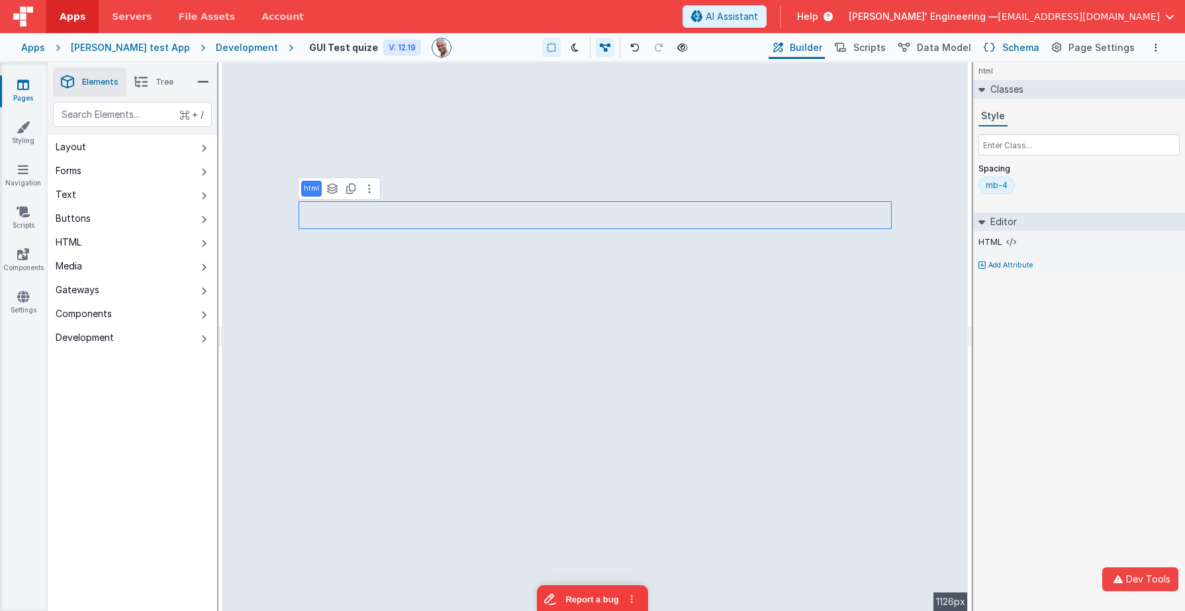
click at [1020, 44] on span "Schema" at bounding box center [1020, 47] width 37 height 13
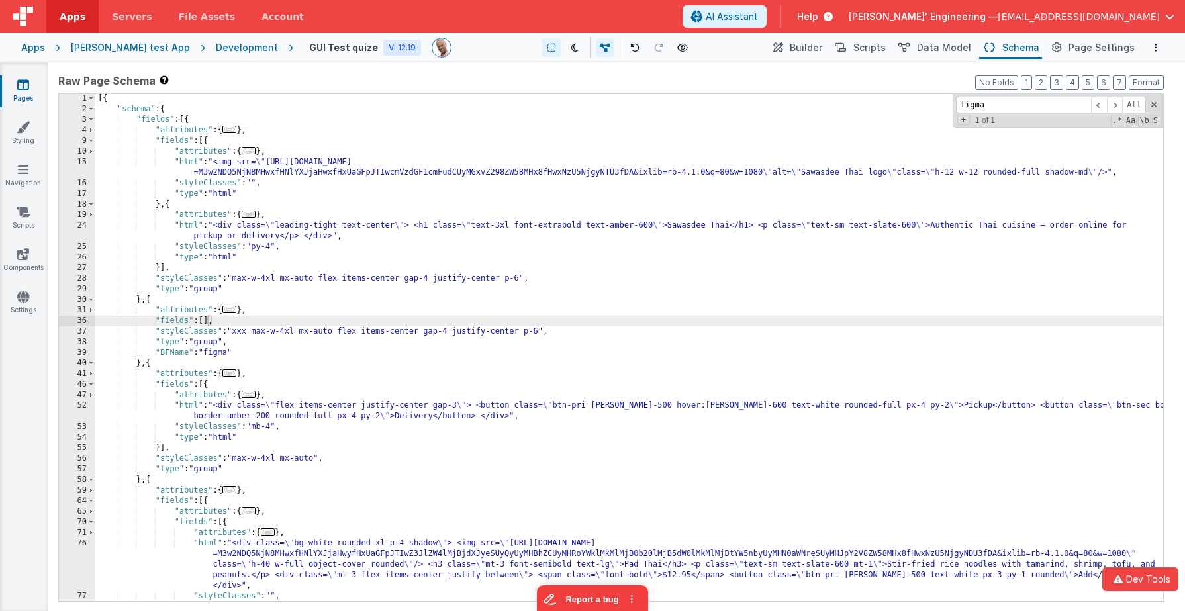
click at [208, 325] on div "[{ "schema" : { "fields" : [{ "attributes" : { ... } , "fields" : [{ "attribute…" at bounding box center [629, 357] width 1068 height 528
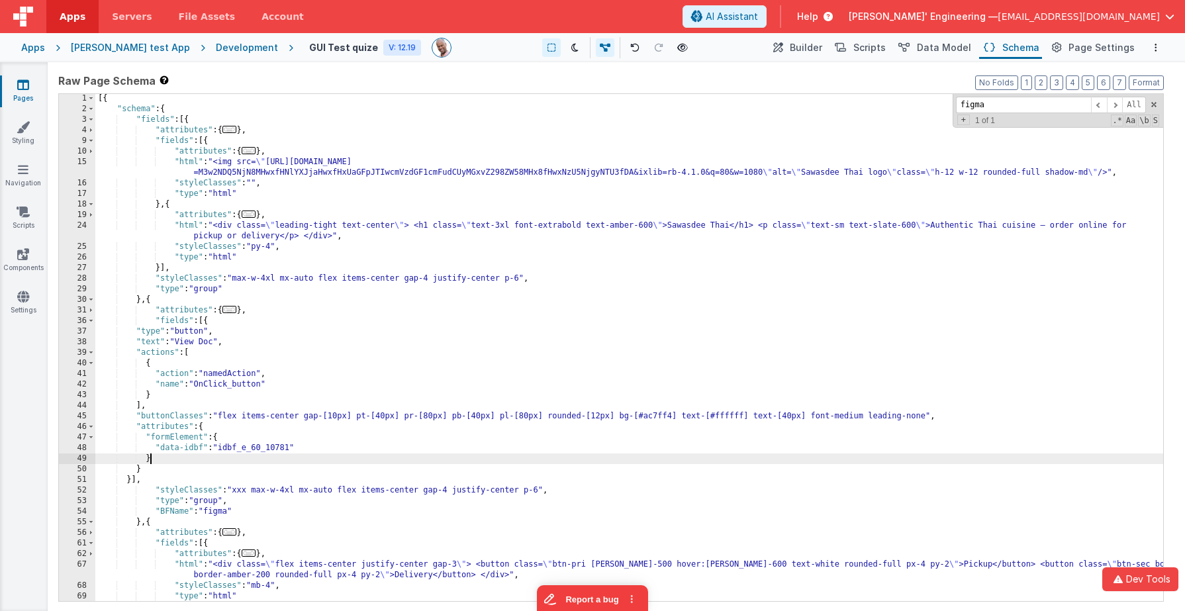
click at [248, 458] on div "[{ "schema" : { "fields" : [{ "attributes" : { ... } , "fields" : [{ "attribute…" at bounding box center [629, 357] width 1068 height 528
click at [165, 301] on div "[{ "schema" : { "fields" : [{ "attributes" : { ... } , "fields" : [{ "attribute…" at bounding box center [629, 357] width 1068 height 528
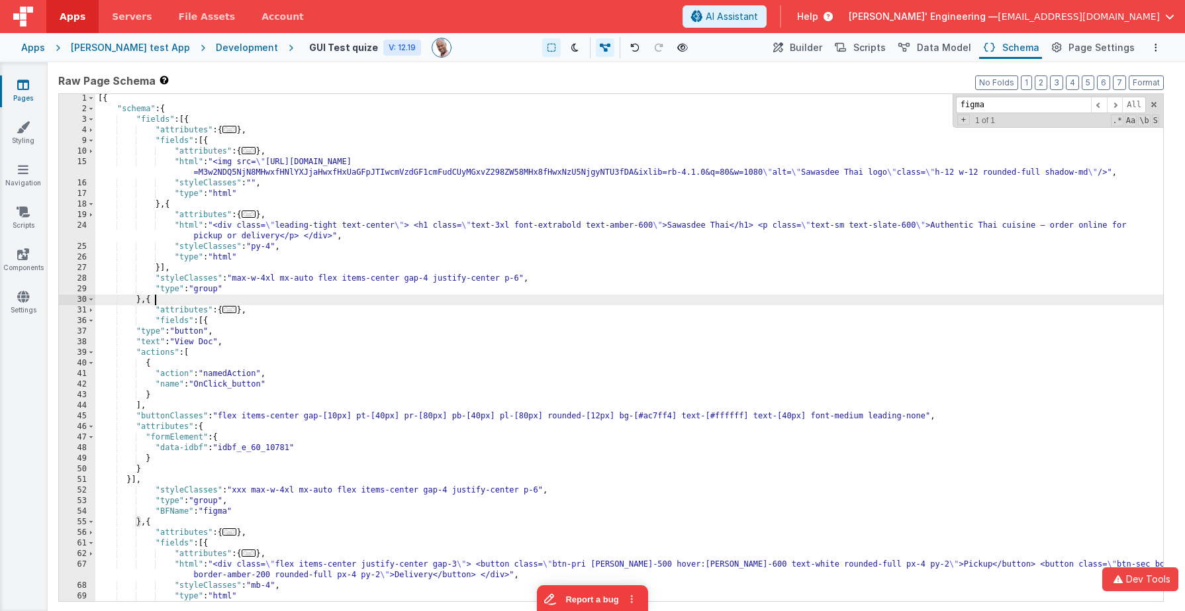
click at [166, 303] on div "[{ "schema" : { "fields" : [{ "attributes" : { ... } , "fields" : [{ "attribute…" at bounding box center [629, 357] width 1068 height 528
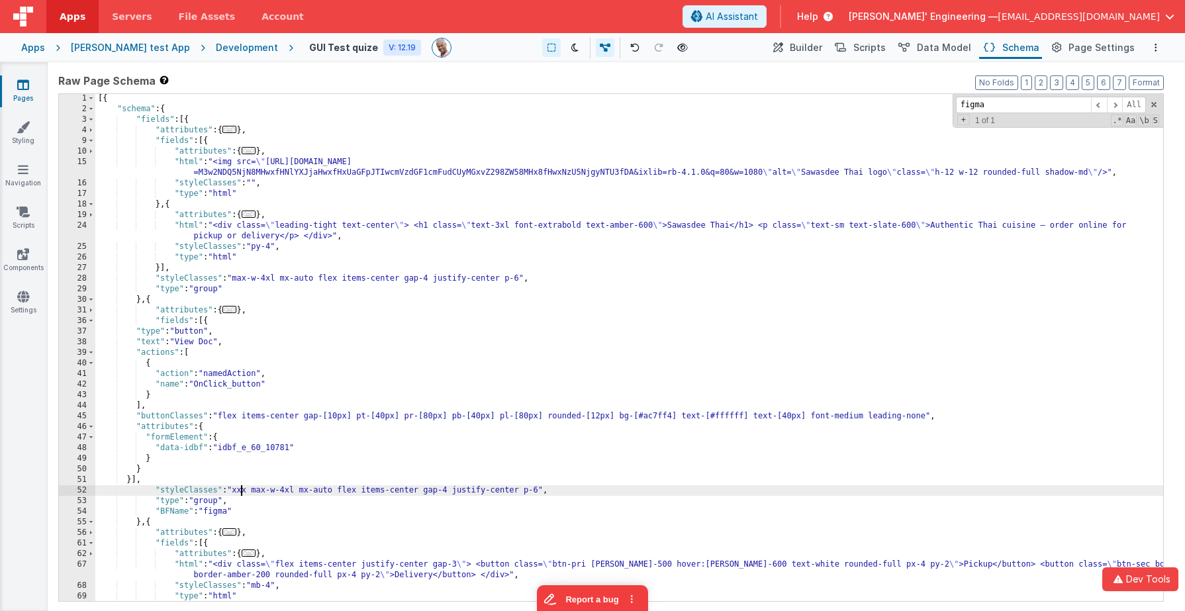
click at [243, 493] on div "[{ "schema" : { "fields" : [{ "attributes" : { ... } , "fields" : [{ "attribute…" at bounding box center [629, 357] width 1068 height 528
click at [242, 493] on div "[{ "schema" : { "fields" : [{ "attributes" : { ... } , "fields" : [{ "attribute…" at bounding box center [629, 357] width 1068 height 528
click at [822, 53] on span "Builder" at bounding box center [806, 47] width 32 height 13
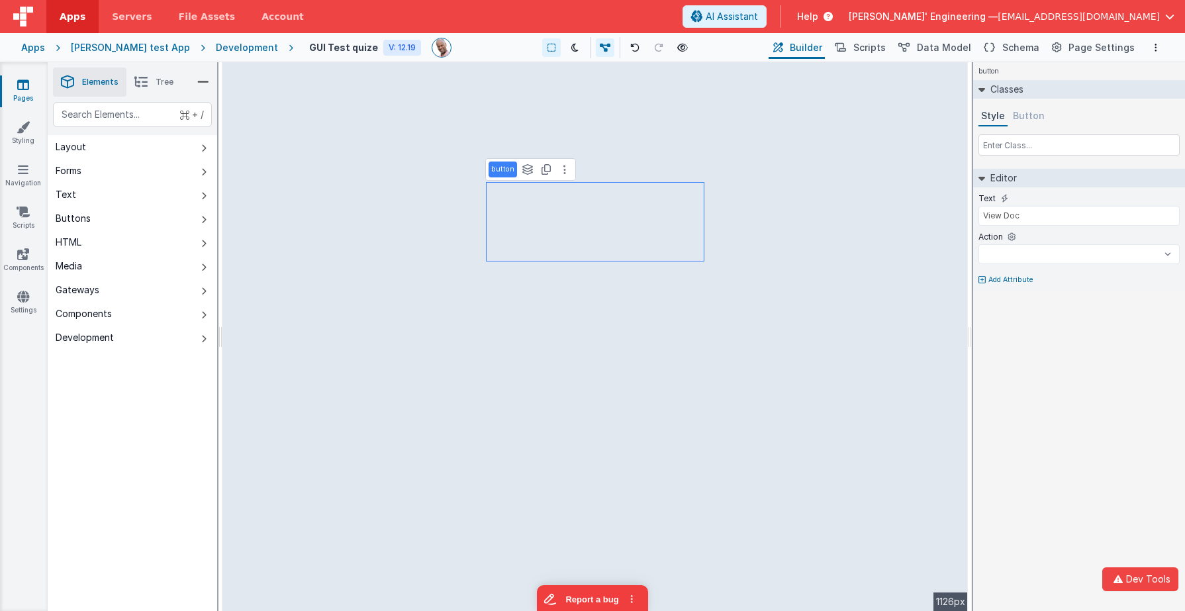
click at [1030, 117] on button "Button" at bounding box center [1028, 117] width 37 height 20
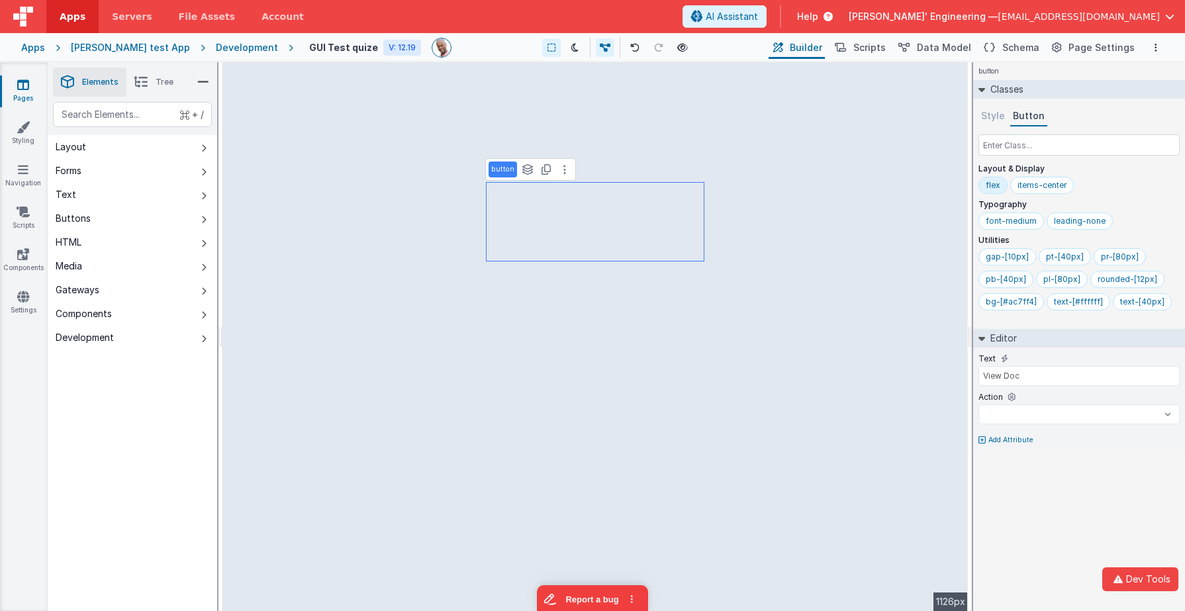
click at [225, 50] on div "Development" at bounding box center [247, 47] width 62 height 13
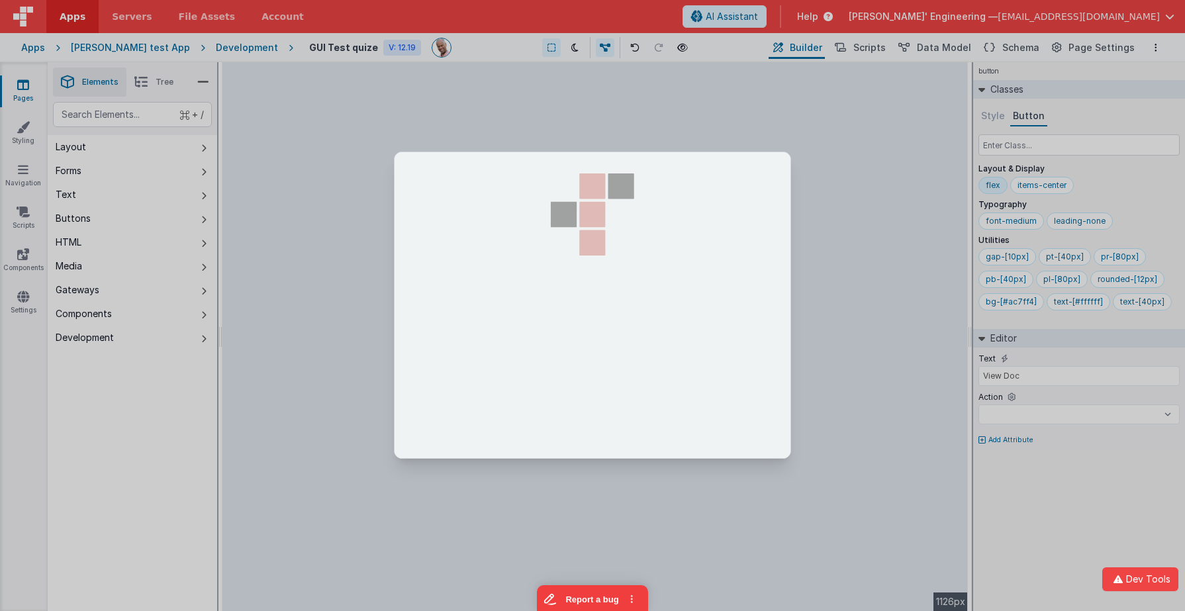
select select
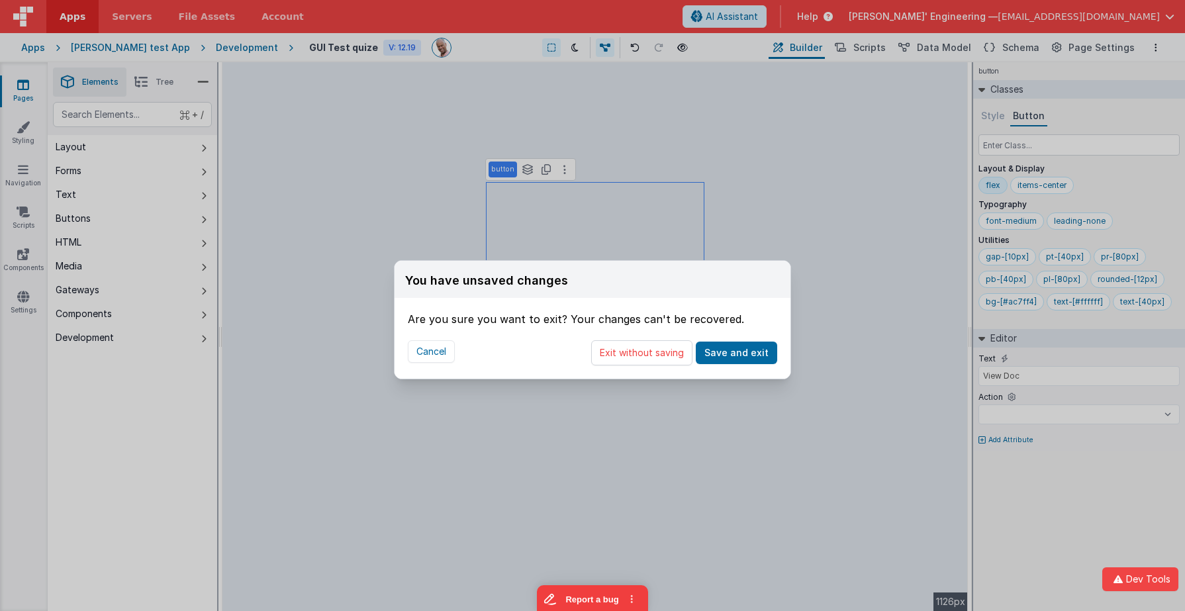
drag, startPoint x: 656, startPoint y: 362, endPoint x: 332, endPoint y: 150, distance: 387.3
click at [655, 362] on button "Exit without saving" at bounding box center [641, 352] width 101 height 25
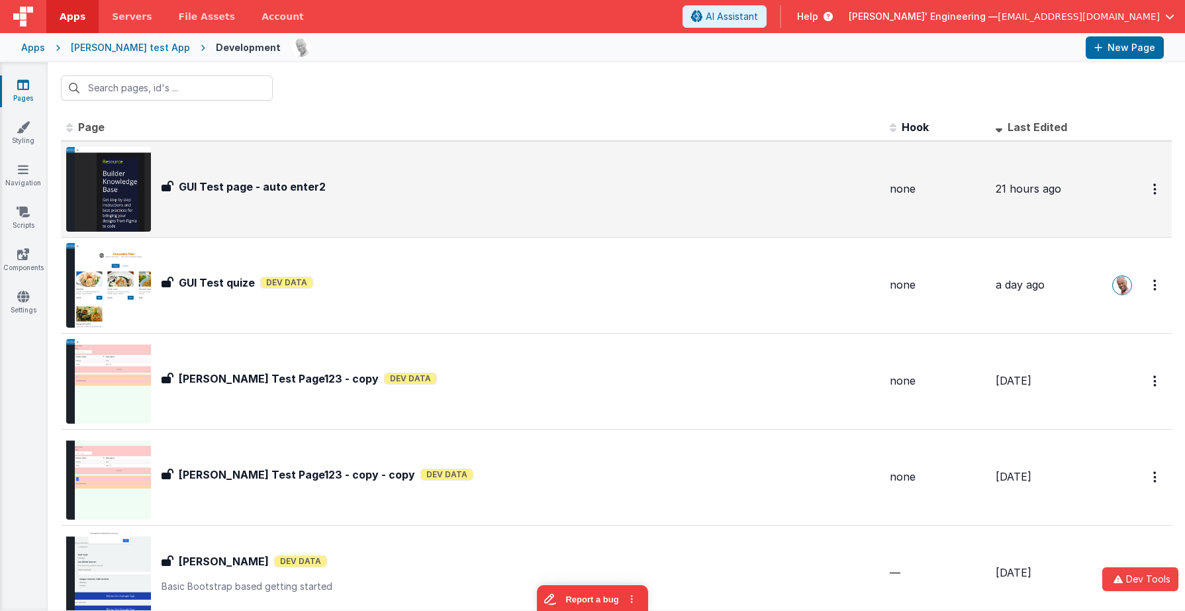
click at [279, 191] on h3 "GUI Test page - auto enter2" at bounding box center [252, 187] width 147 height 16
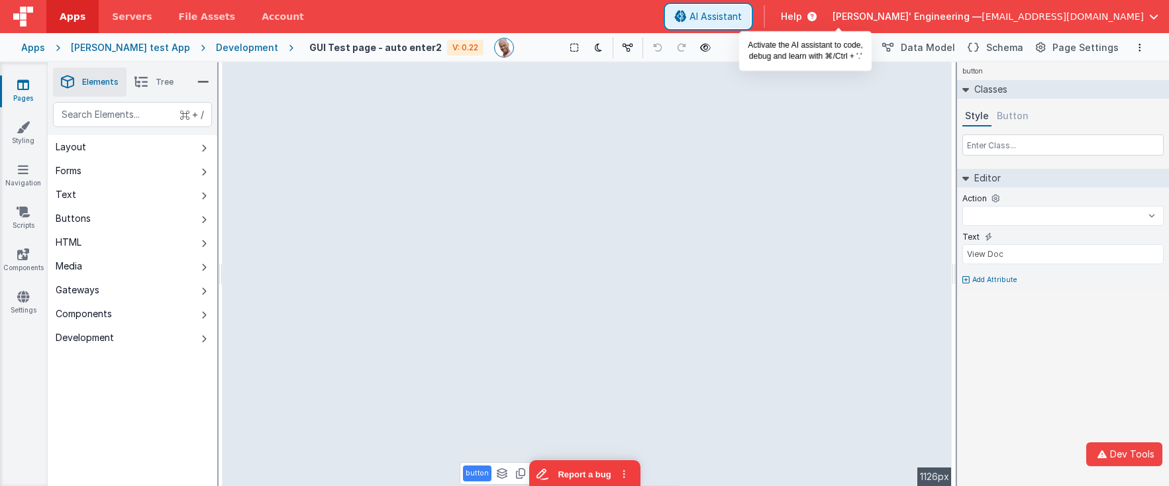
click at [742, 12] on span "AI Assistant" at bounding box center [715, 16] width 52 height 13
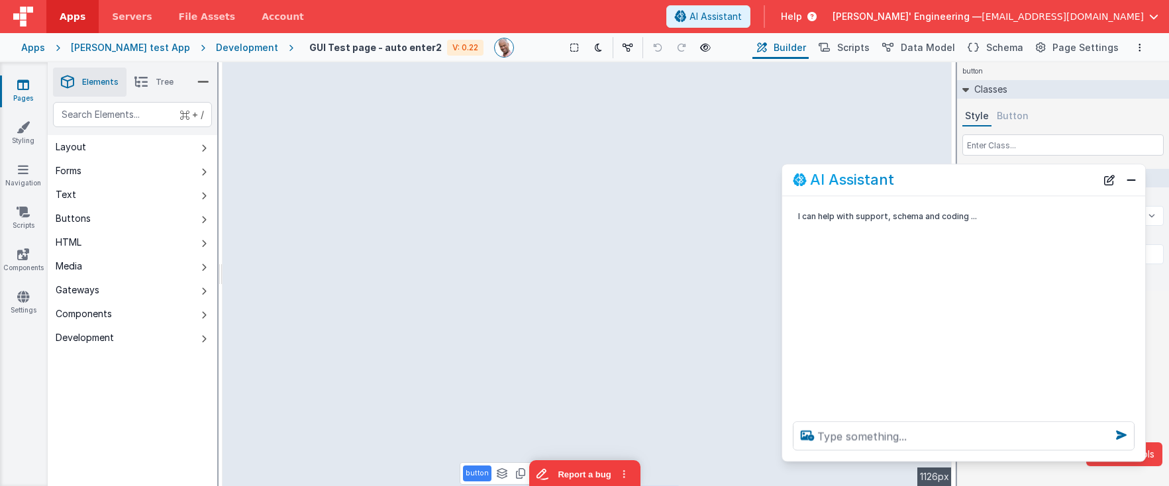
drag, startPoint x: 87, startPoint y: 197, endPoint x: 857, endPoint y: 181, distance: 770.2
click at [857, 181] on h2 "AI Assistant" at bounding box center [852, 180] width 84 height 16
select select
type input "div"
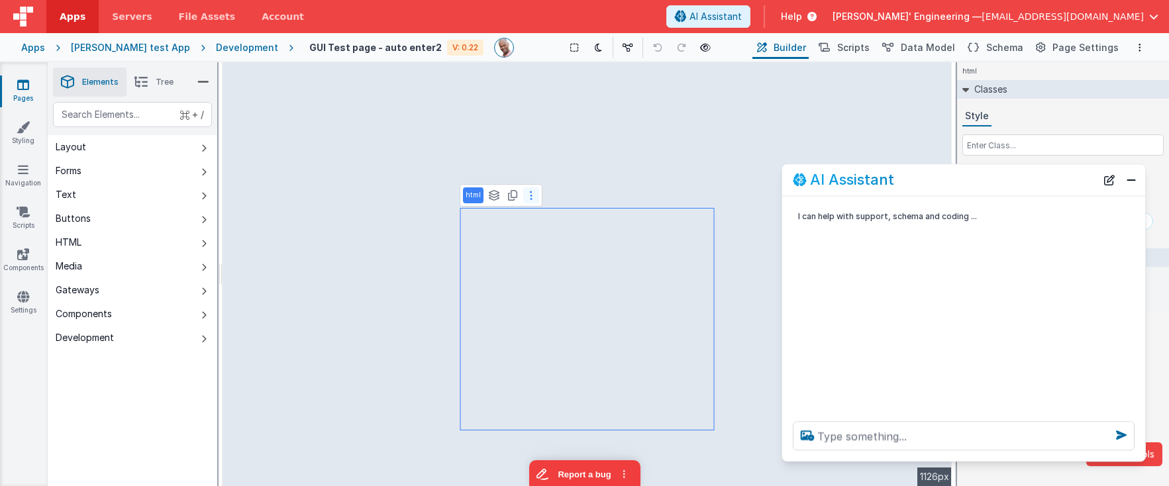
click at [537, 200] on button at bounding box center [531, 195] width 16 height 16
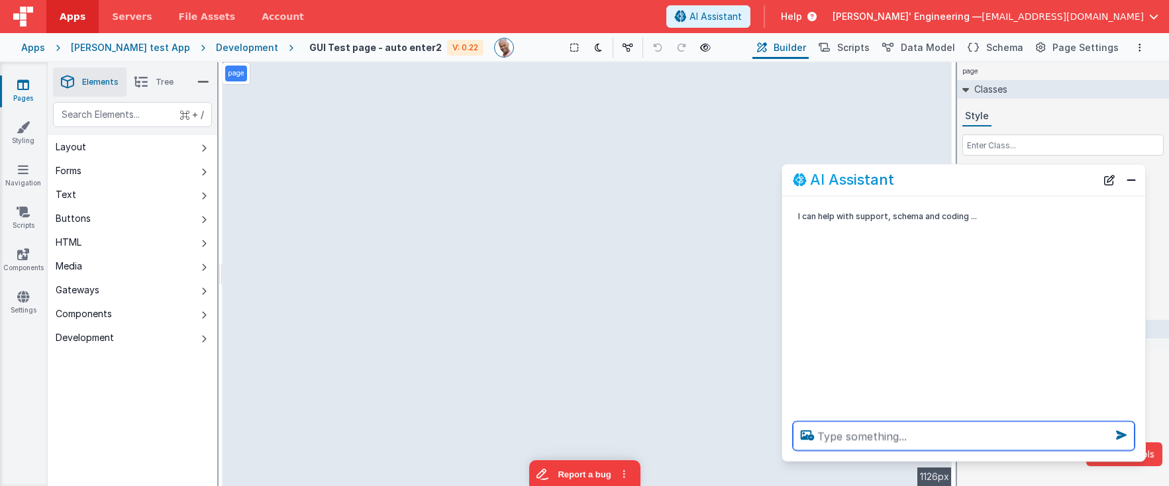
click at [845, 439] on textarea at bounding box center [964, 435] width 342 height 29
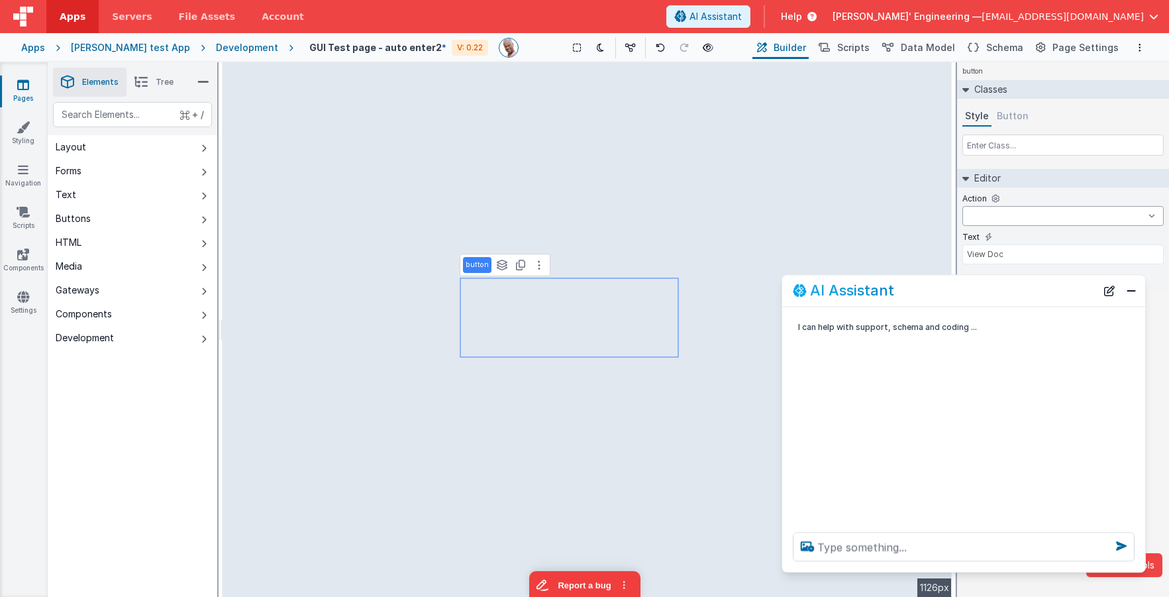
click at [1074, 211] on select "InstallPWA keyHandler_ctrl-s keyHandler_treeList newActionScript5 newActionScri…" at bounding box center [1062, 216] width 201 height 20
select select "InstallPWA"
click at [962, 206] on select "InstallPWA keyHandler_ctrl-s keyHandler_treeList newActionScript5 newActionScri…" at bounding box center [1062, 216] width 201 height 20
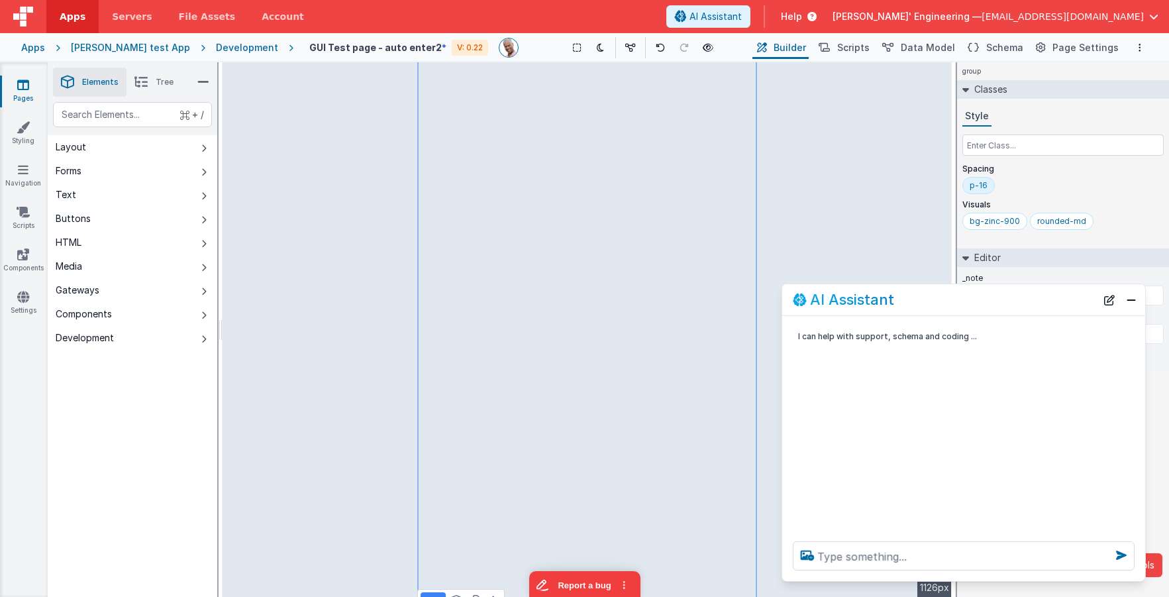
drag, startPoint x: 871, startPoint y: 292, endPoint x: 754, endPoint y: 307, distance: 118.1
click at [871, 301] on h2 "AI Assistant" at bounding box center [852, 299] width 84 height 16
type input "View Doc"
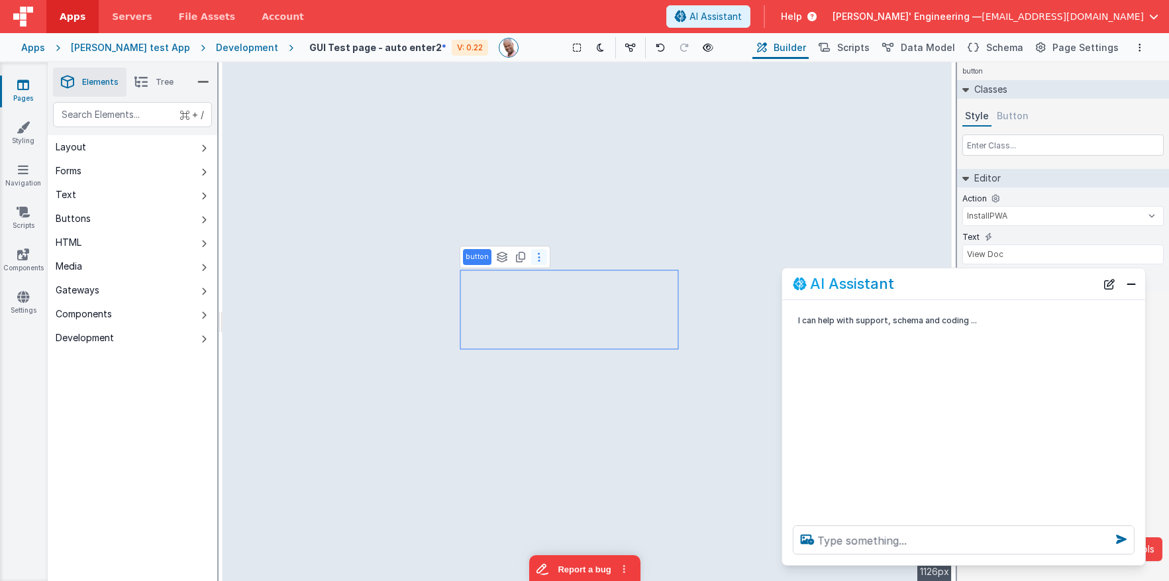
click at [540, 256] on button at bounding box center [539, 257] width 16 height 16
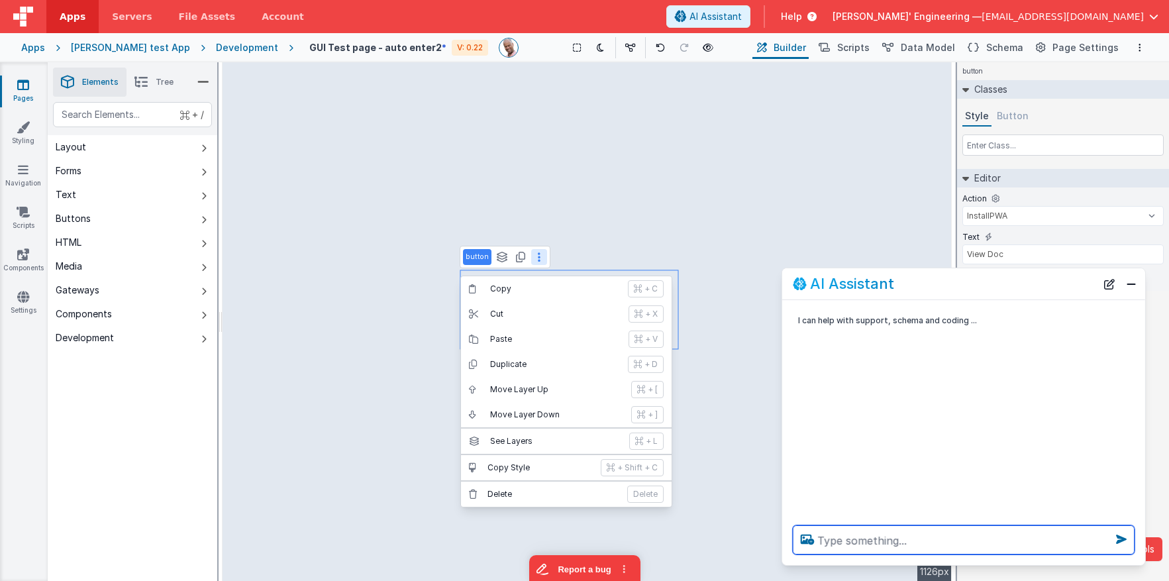
click at [840, 537] on textarea at bounding box center [964, 539] width 342 height 29
type textarea "athe"
type textarea "therei figma ready"
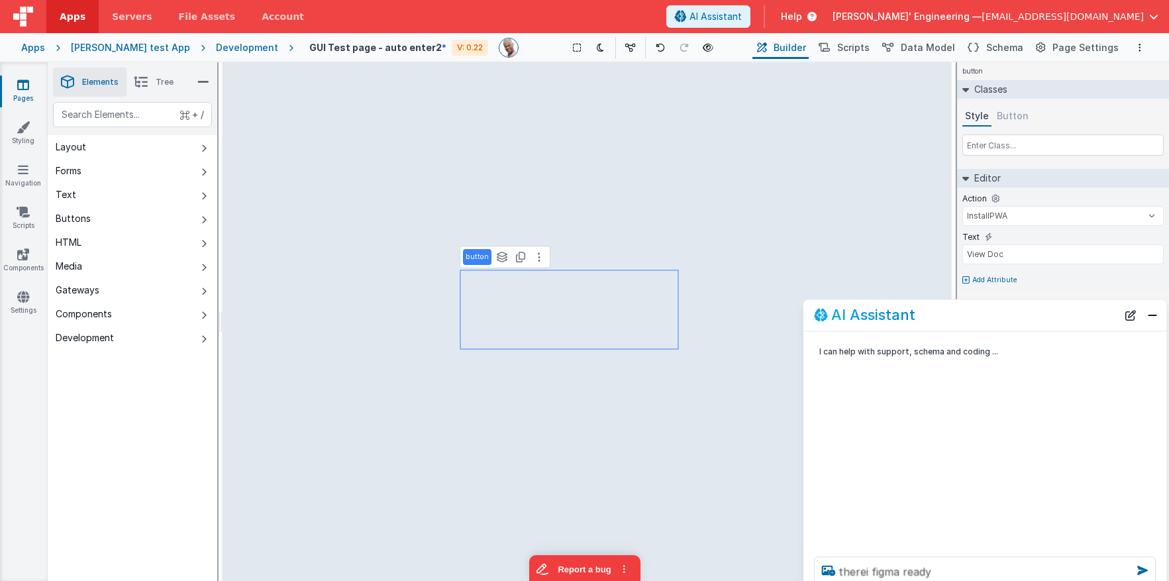
drag, startPoint x: 984, startPoint y: 287, endPoint x: 1005, endPoint y: 318, distance: 37.6
click at [1005, 318] on div "AI Assistant" at bounding box center [965, 315] width 303 height 16
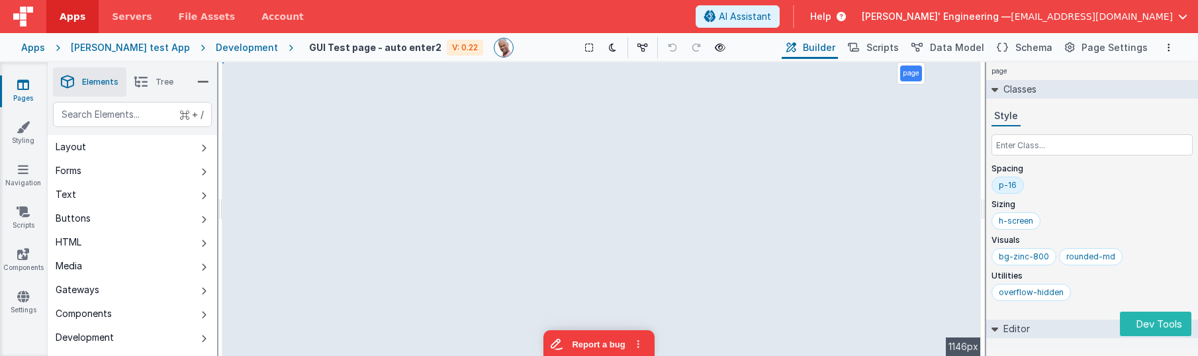
click at [217, 49] on div "Development" at bounding box center [247, 47] width 62 height 13
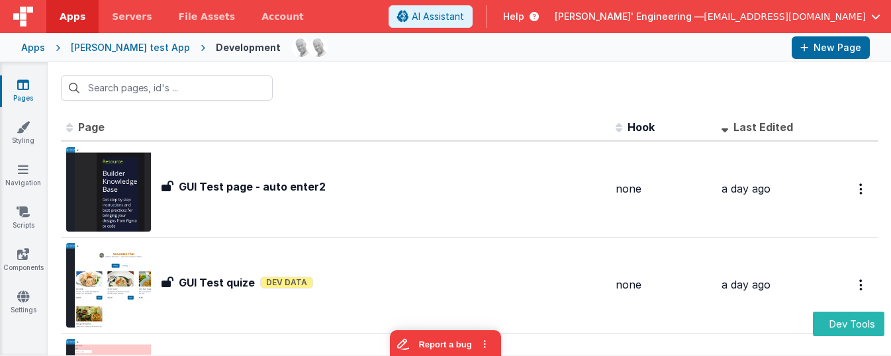
drag, startPoint x: 365, startPoint y: 82, endPoint x: 325, endPoint y: 72, distance: 41.6
click at [365, 82] on div at bounding box center [470, 88] width 844 height 52
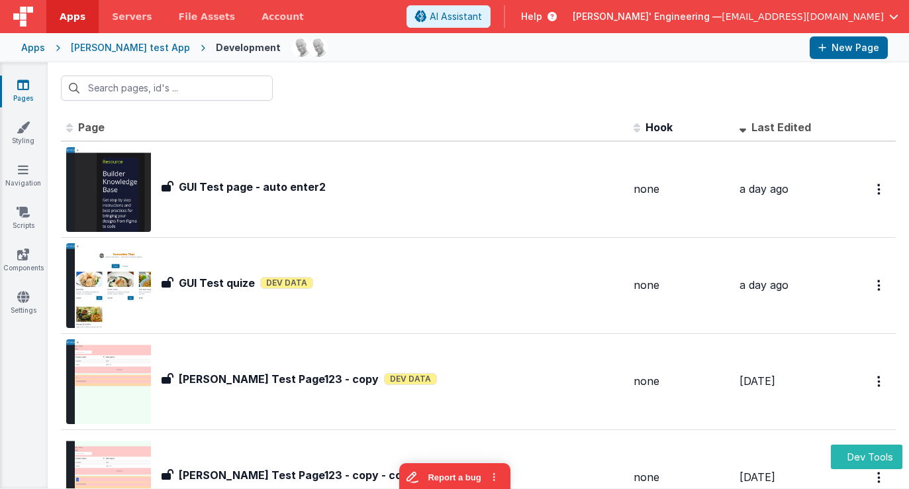
click at [366, 109] on div at bounding box center [478, 88] width 861 height 52
click at [128, 55] on div "Apps [PERSON_NAME] test App Development New Page" at bounding box center [454, 47] width 909 height 29
click at [128, 48] on div "[PERSON_NAME] test App" at bounding box center [130, 47] width 119 height 13
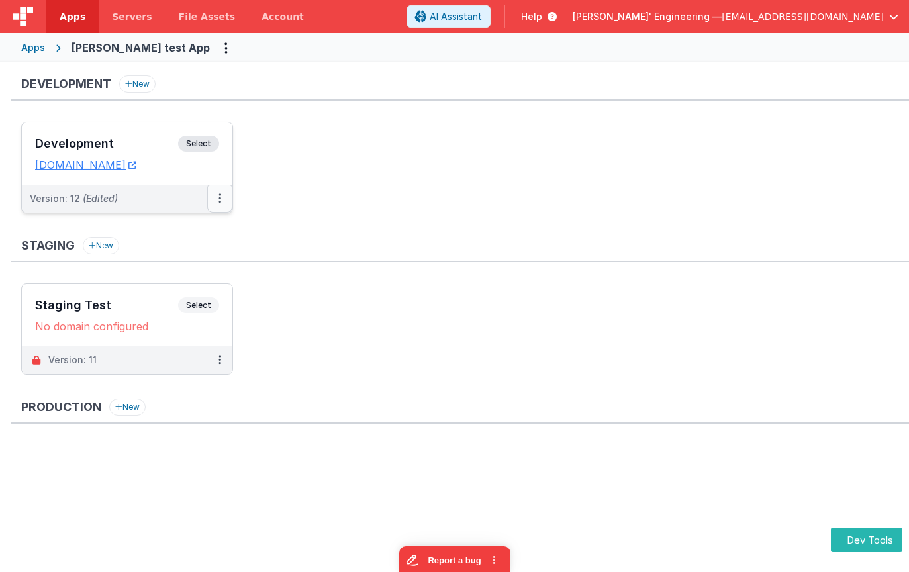
click at [215, 195] on button at bounding box center [219, 199] width 25 height 28
click at [186, 249] on link "Deploy..." at bounding box center [174, 252] width 117 height 24
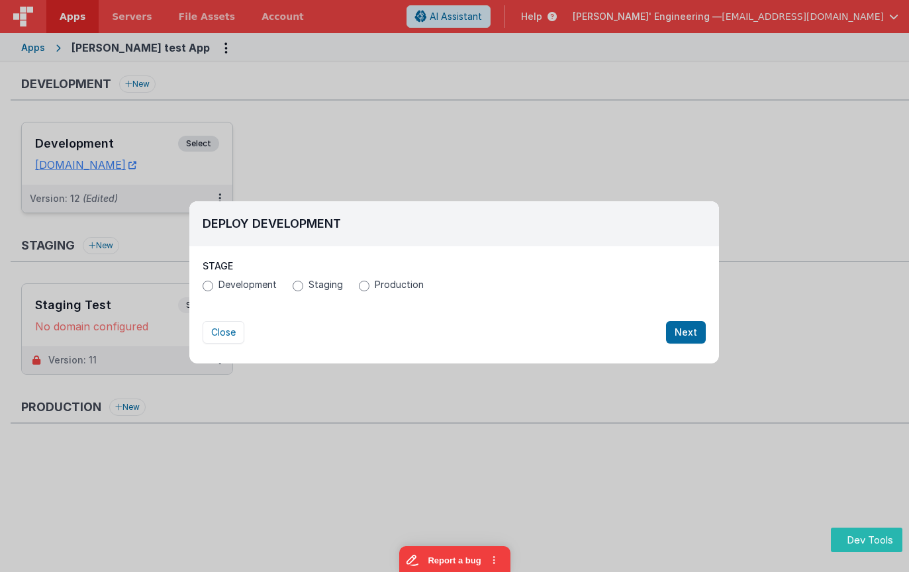
click at [327, 284] on span "Staging" at bounding box center [326, 284] width 34 height 13
click at [303, 284] on input "Staging" at bounding box center [298, 286] width 11 height 11
radio input "true"
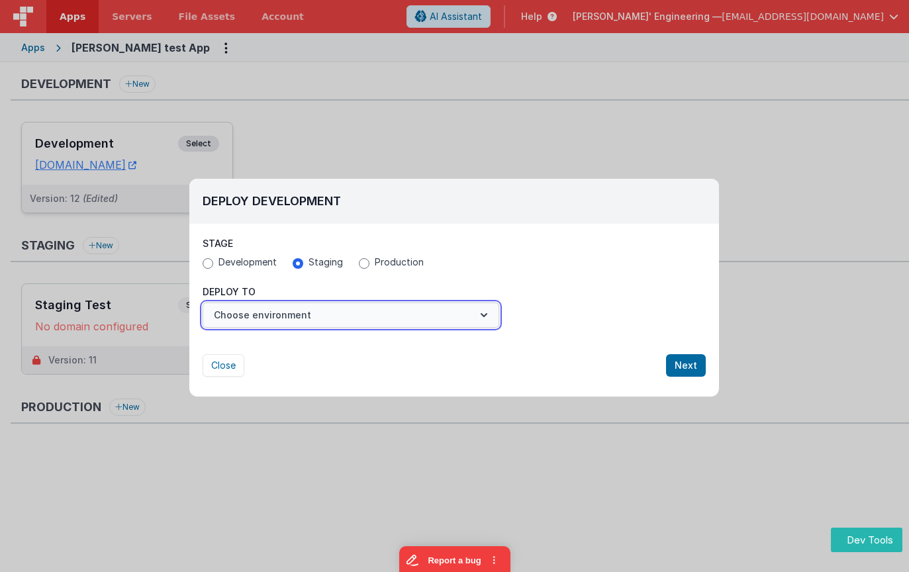
click at [330, 313] on button "Choose environment" at bounding box center [351, 315] width 297 height 25
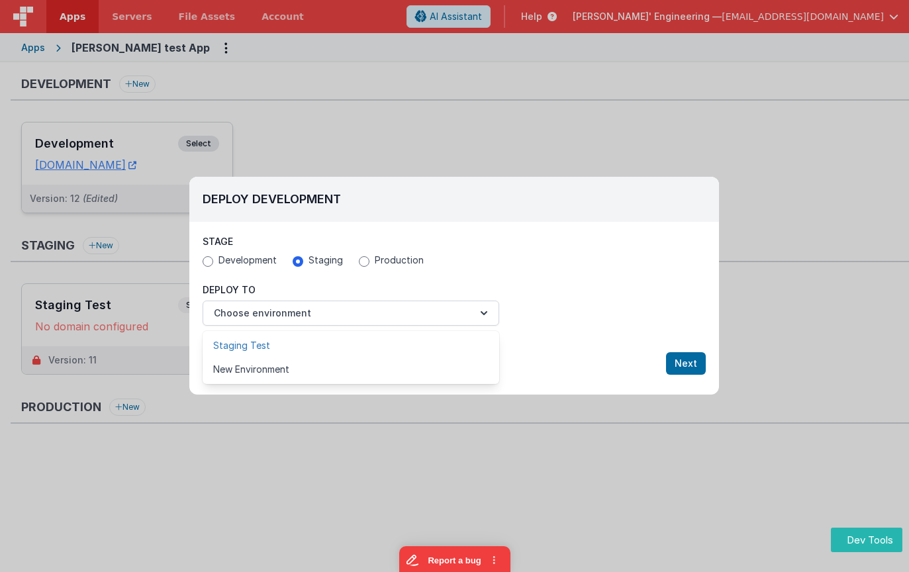
click at [320, 348] on link "Staging Test" at bounding box center [351, 346] width 297 height 24
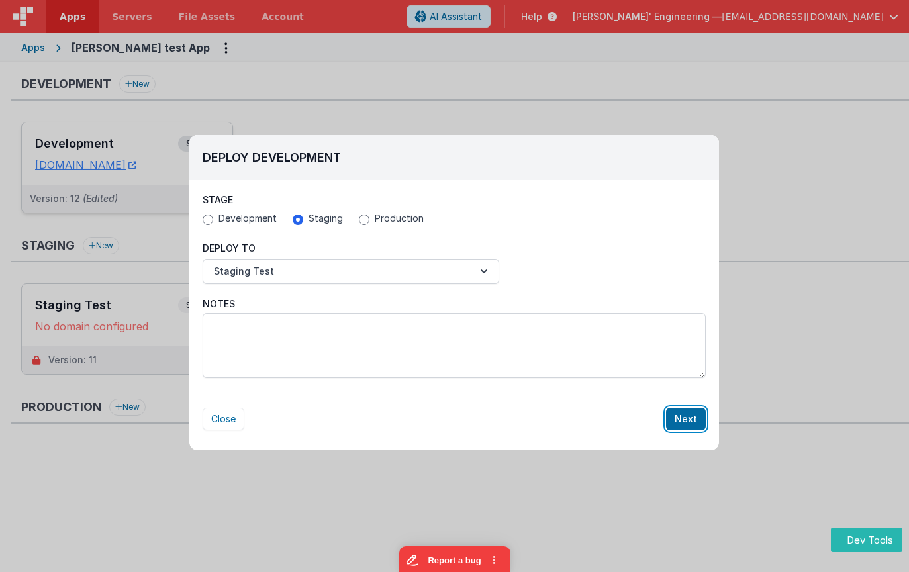
click at [690, 413] on button "Next" at bounding box center [686, 419] width 40 height 23
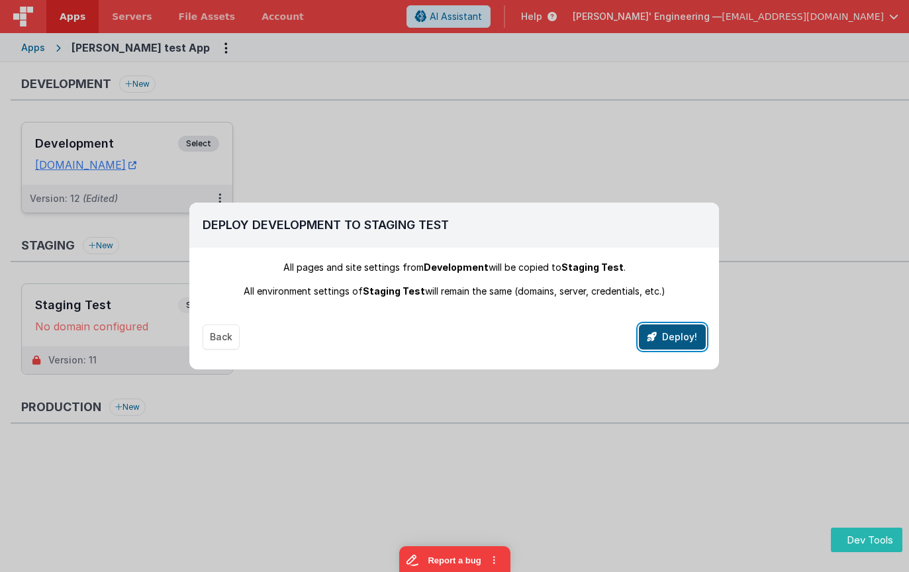
click at [680, 332] on button "Deploy!" at bounding box center [672, 336] width 67 height 25
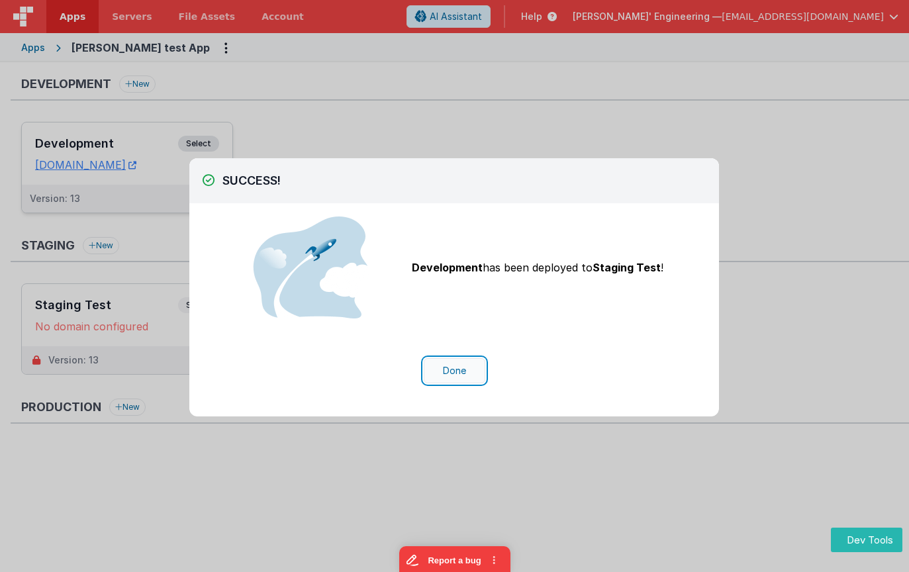
click at [459, 370] on button "Done" at bounding box center [455, 370] width 62 height 25
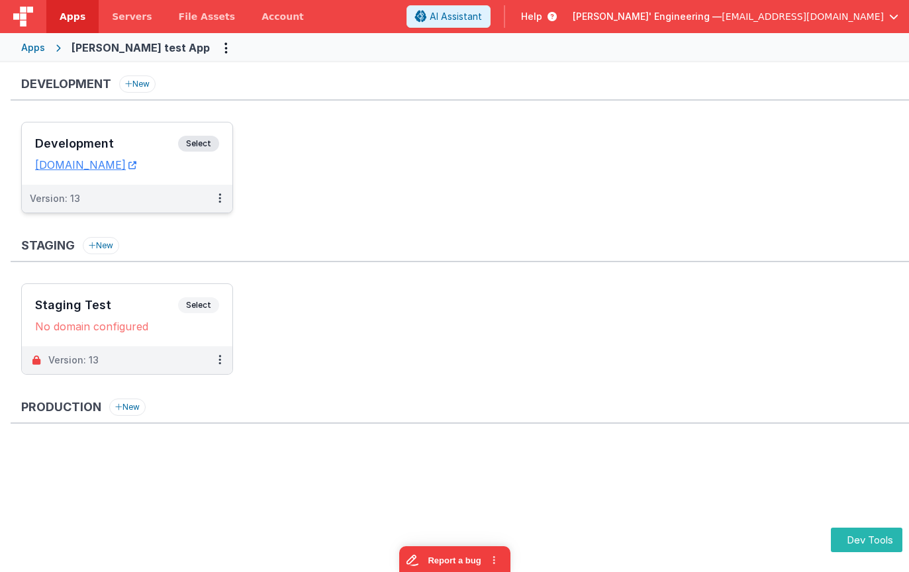
click at [459, 370] on ul "Staging Test Select URLs No domain configured Version: 13" at bounding box center [465, 335] width 888 height 105
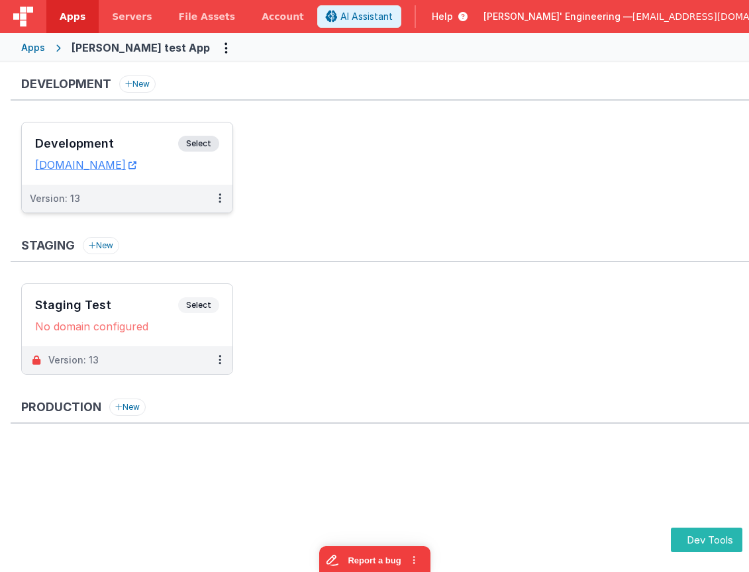
click at [479, 187] on ul "Development Select URLs charlesguidev.fmbetterforms.com Version: 13" at bounding box center [385, 174] width 728 height 105
click at [179, 139] on div "Development Select" at bounding box center [127, 147] width 184 height 23
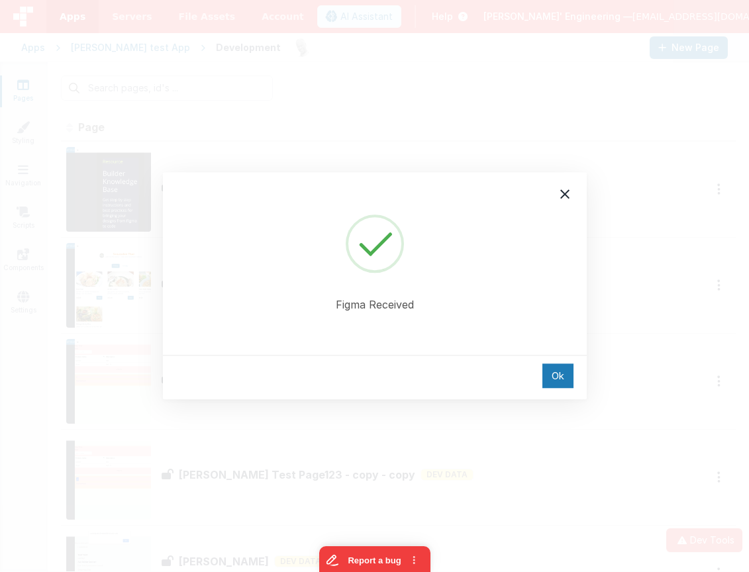
drag, startPoint x: 566, startPoint y: 192, endPoint x: 512, endPoint y: 211, distance: 57.4
click at [566, 192] on icon at bounding box center [564, 193] width 9 height 9
click at [567, 193] on icon at bounding box center [565, 194] width 16 height 16
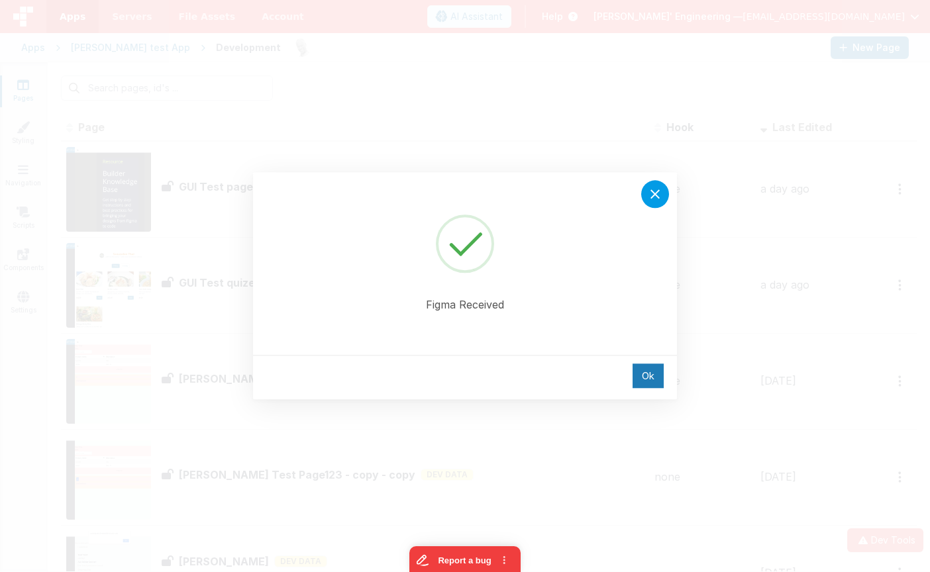
click at [654, 197] on icon at bounding box center [655, 194] width 16 height 16
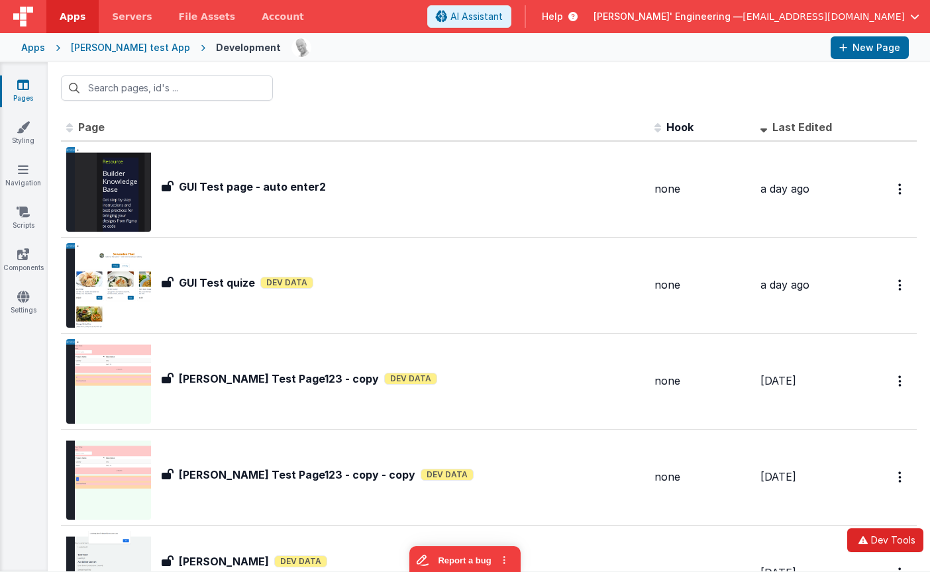
click at [886, 542] on button "Dev Tools" at bounding box center [885, 540] width 76 height 24
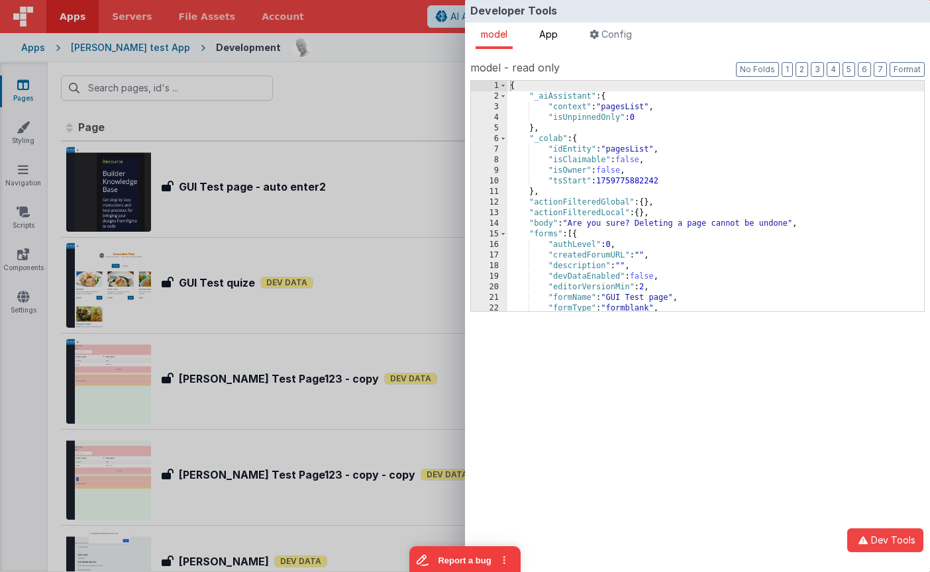
click at [556, 37] on span "App" at bounding box center [548, 33] width 19 height 11
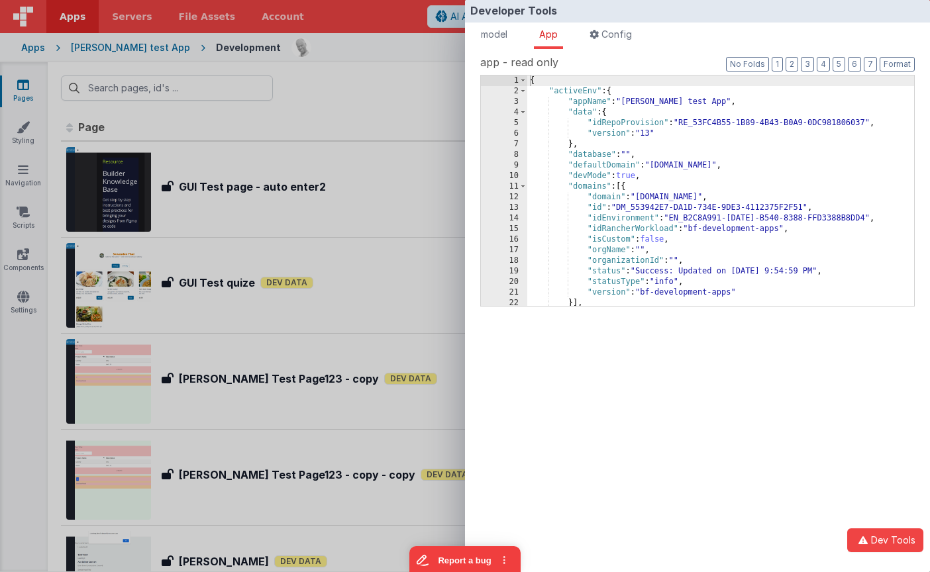
click at [653, 136] on div "{ "activeEnv" : { "appName" : "Charles GUI test App" , "data" : { "idRepoProvis…" at bounding box center [720, 201] width 387 height 252
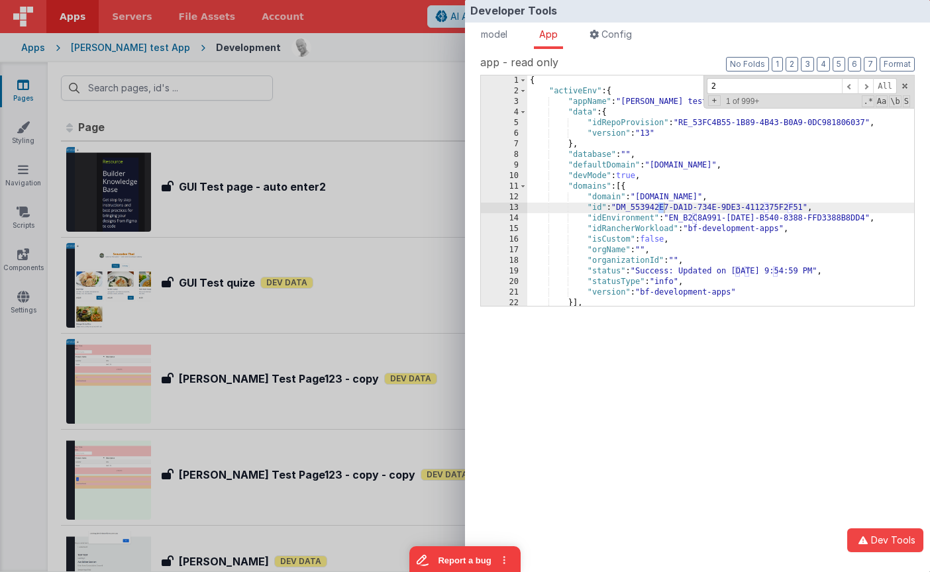
type input "28"
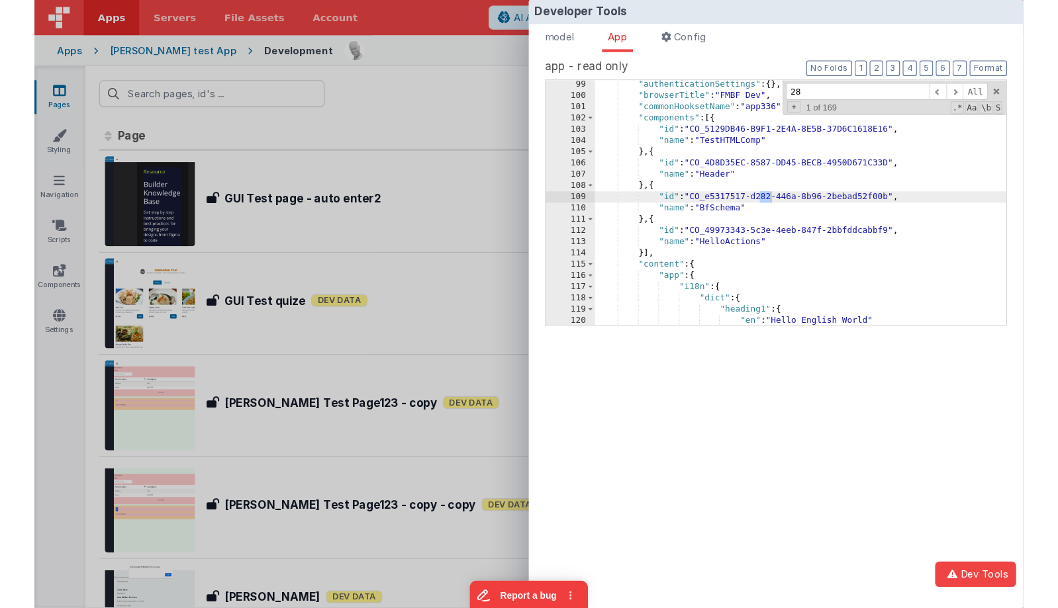
scroll to position [64, 0]
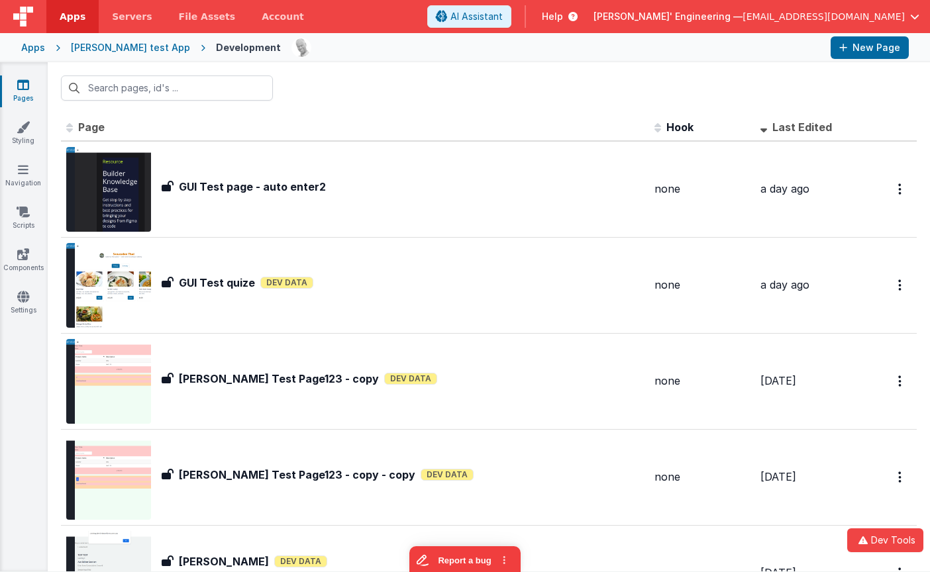
click at [426, 68] on div "Developer Tools model App Params Log (7) Misc Windows Config model - read only …" at bounding box center [465, 286] width 930 height 572
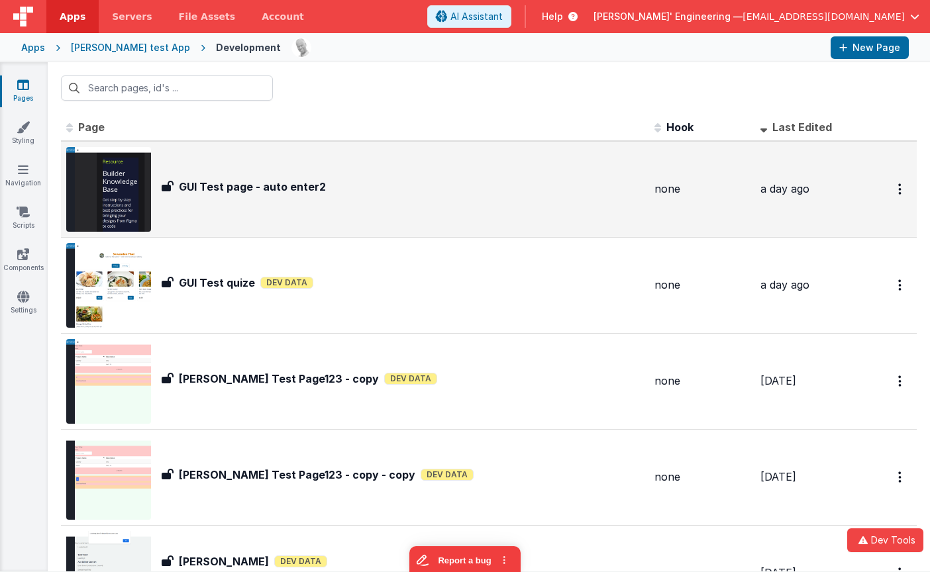
click at [279, 179] on h3 "GUI Test page - auto enter2" at bounding box center [252, 187] width 147 height 16
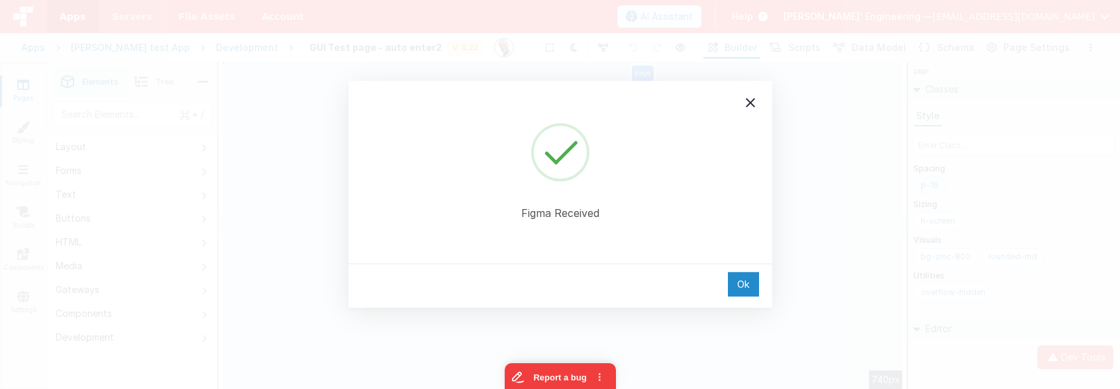
click at [742, 285] on div "Ok" at bounding box center [743, 284] width 31 height 24
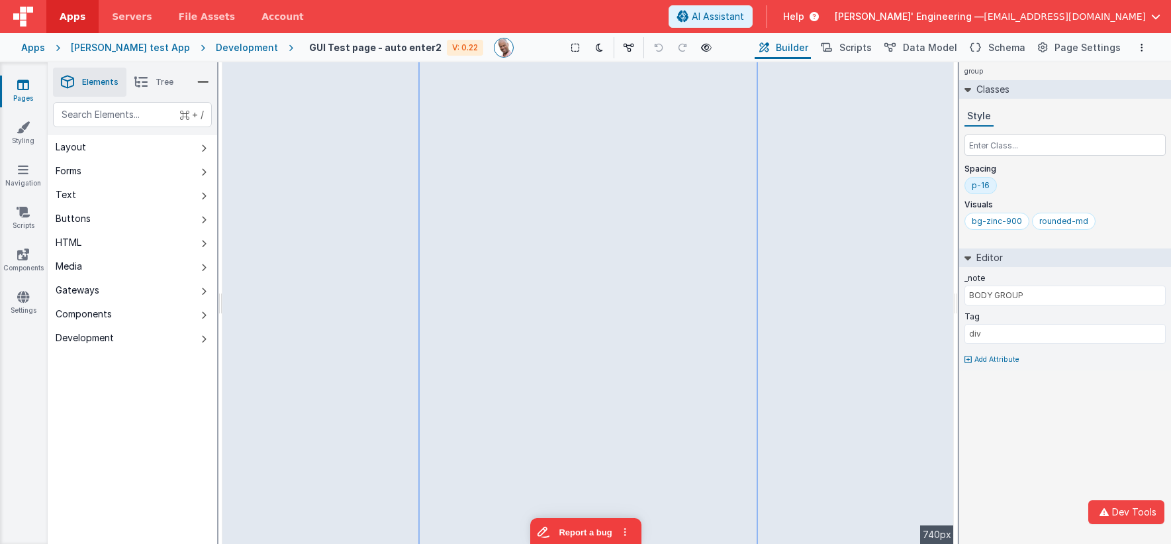
type input "View Doc"
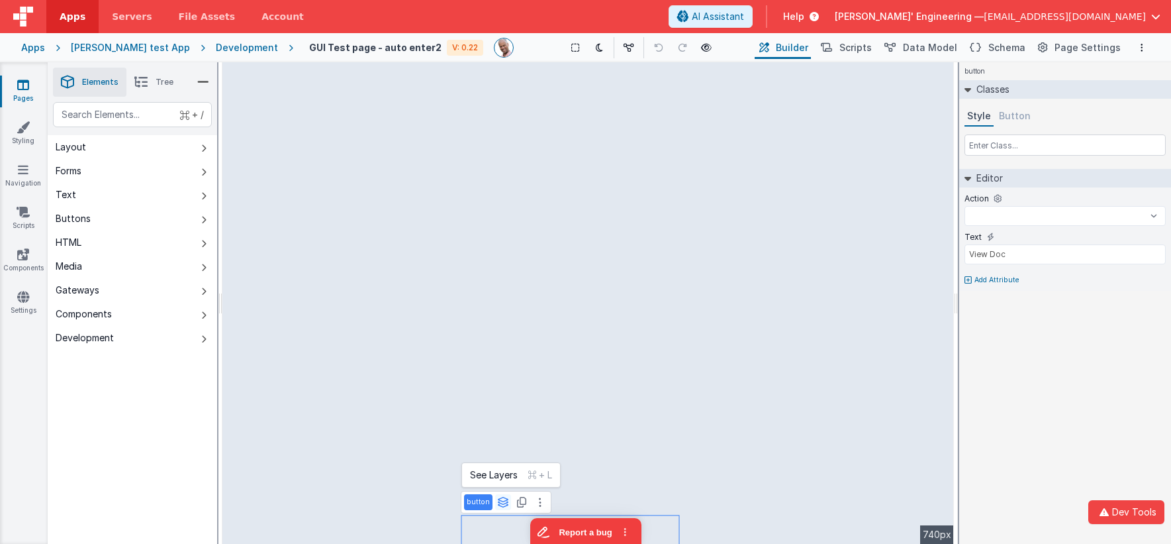
click at [498, 502] on icon at bounding box center [503, 502] width 12 height 11
select select
click at [493, 469] on button "group" at bounding box center [492, 475] width 54 height 16
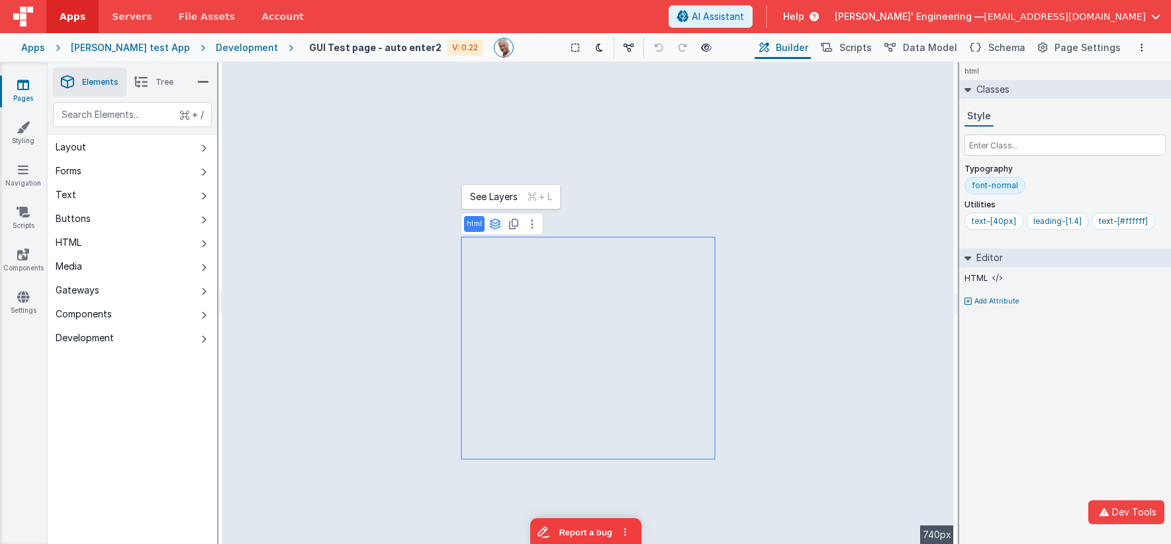
click at [490, 226] on icon at bounding box center [495, 223] width 12 height 11
click at [485, 191] on button "group" at bounding box center [483, 197] width 37 height 16
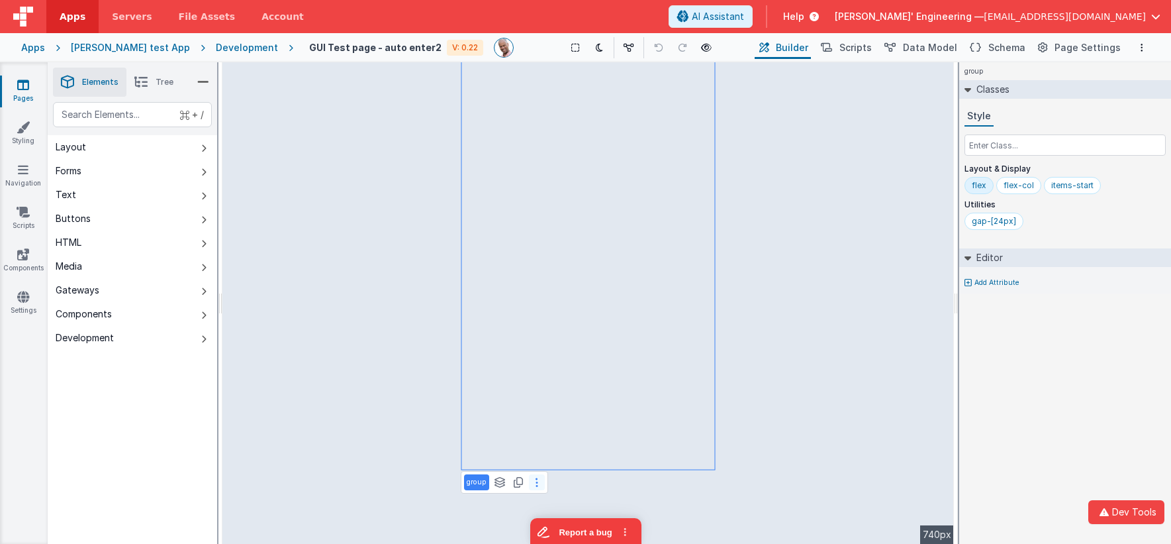
click at [541, 489] on button at bounding box center [537, 482] width 16 height 16
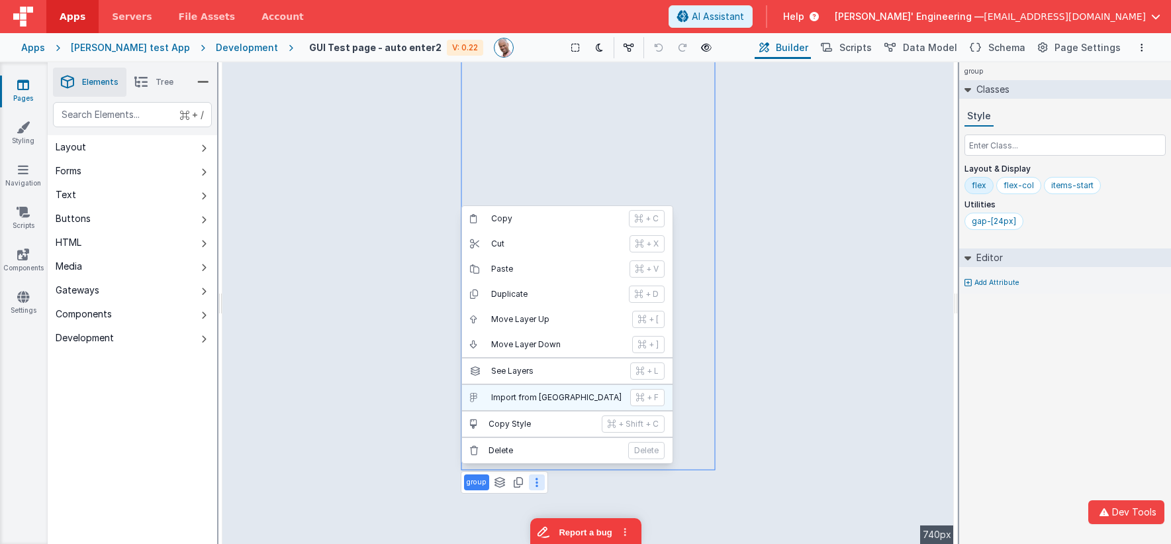
click at [541, 399] on p "Import from [GEOGRAPHIC_DATA]" at bounding box center [556, 397] width 131 height 11
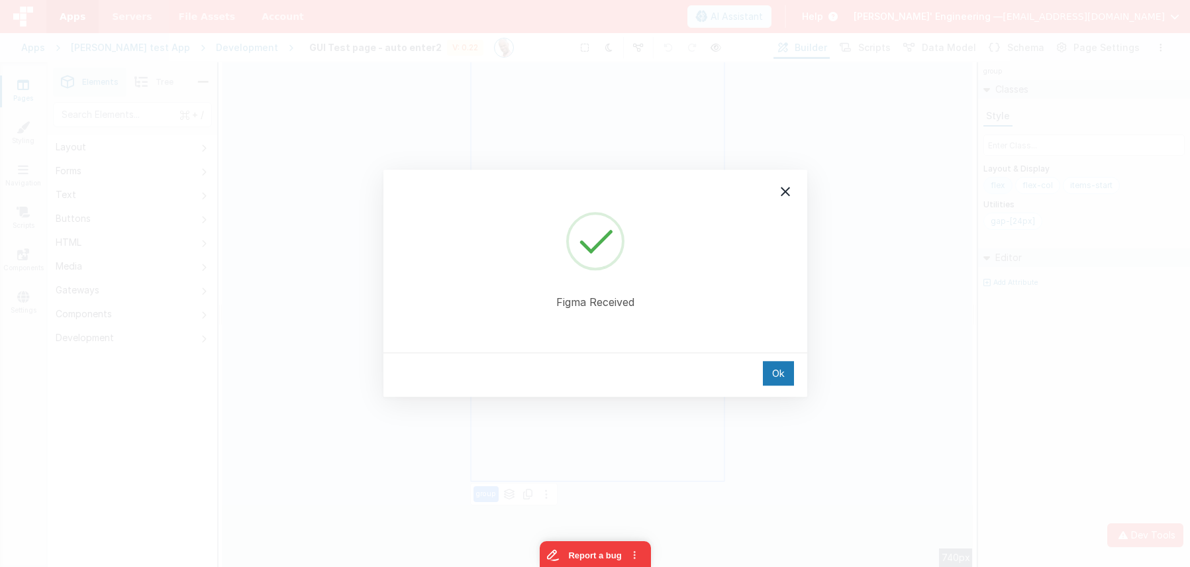
drag, startPoint x: 791, startPoint y: 189, endPoint x: 792, endPoint y: 215, distance: 25.9
click at [791, 189] on icon at bounding box center [785, 191] width 16 height 16
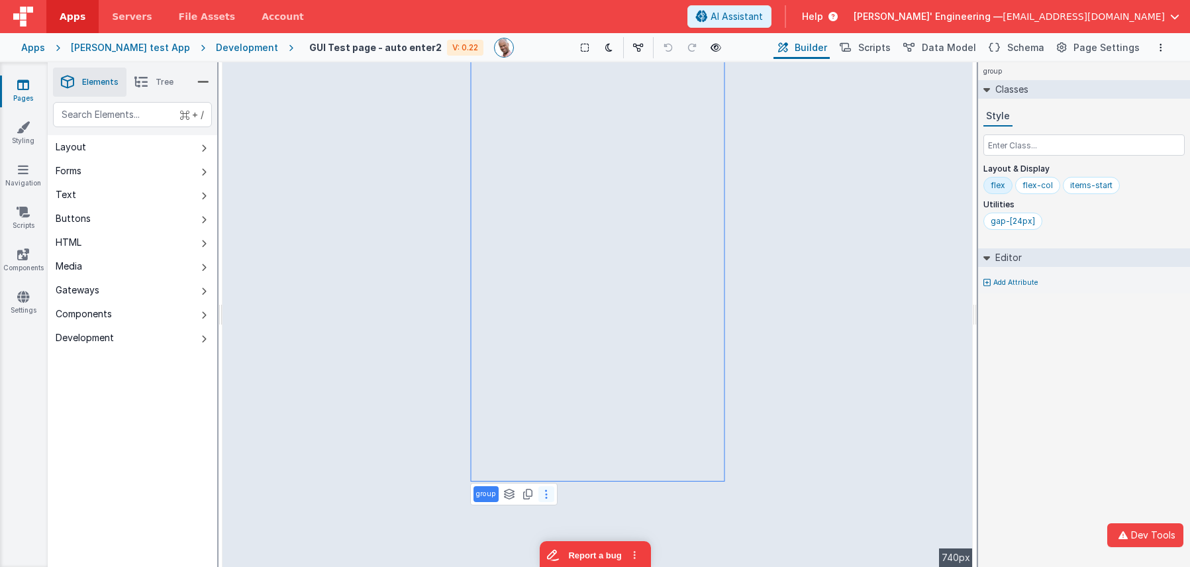
click at [548, 489] on button at bounding box center [546, 494] width 16 height 16
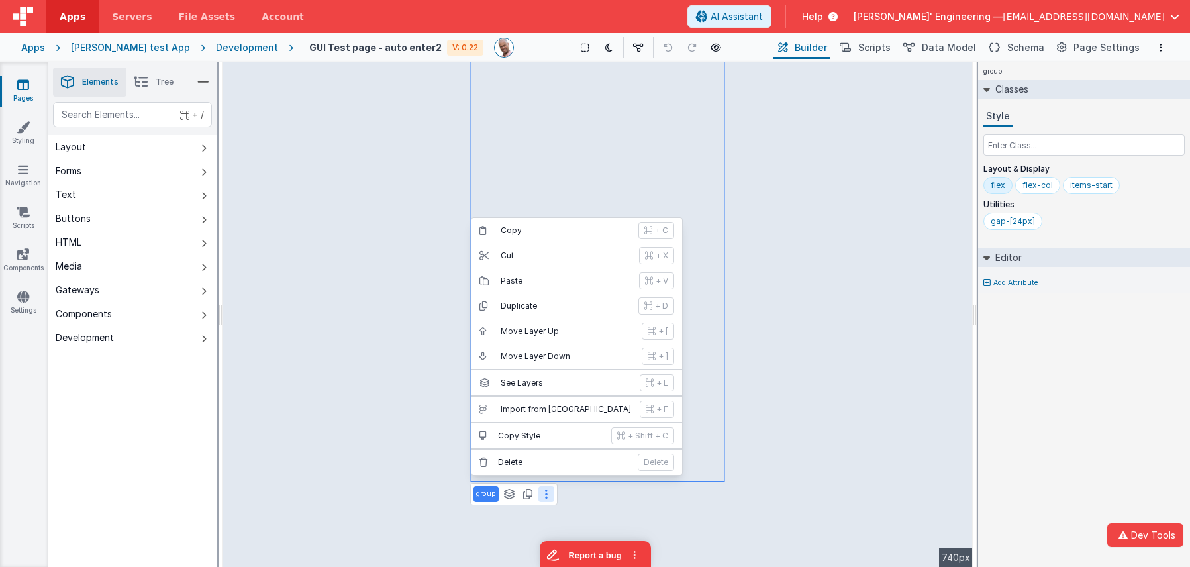
click at [1083, 344] on div "group Classes Style Layout & Display flex flex-col items-start Utilities gap-[2…" at bounding box center [1084, 314] width 212 height 505
click at [763, 15] on span "AI Assistant" at bounding box center [736, 16] width 52 height 13
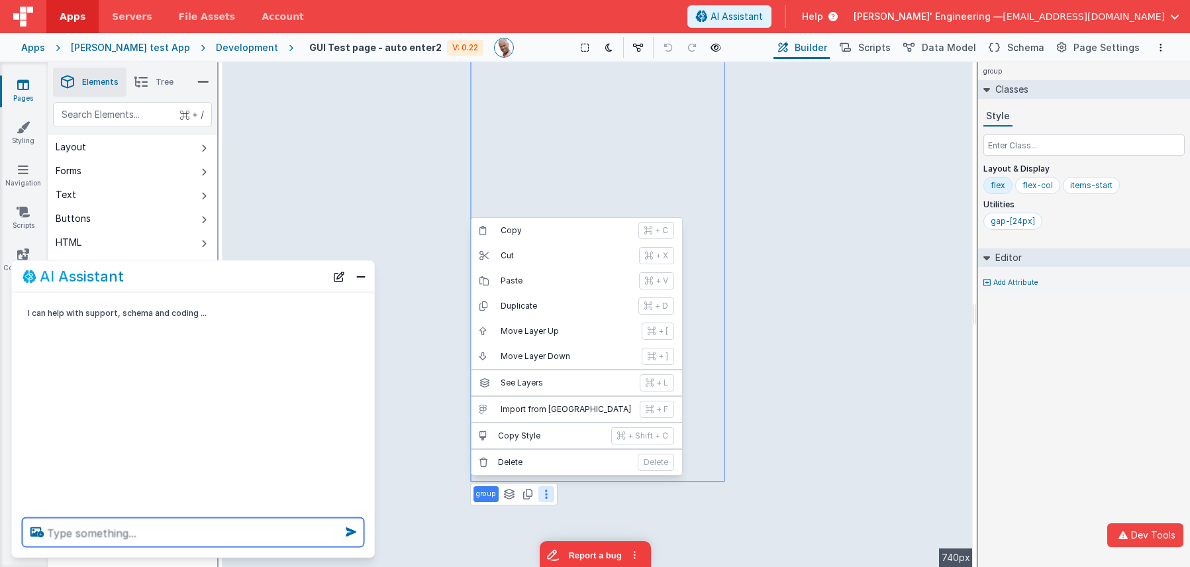
drag, startPoint x: 126, startPoint y: 538, endPoint x: 116, endPoint y: 516, distance: 24.3
click at [126, 538] on textarea at bounding box center [194, 532] width 342 height 29
drag, startPoint x: 360, startPoint y: 275, endPoint x: 399, endPoint y: 272, distance: 39.2
click at [359, 275] on button "Close" at bounding box center [360, 276] width 17 height 19
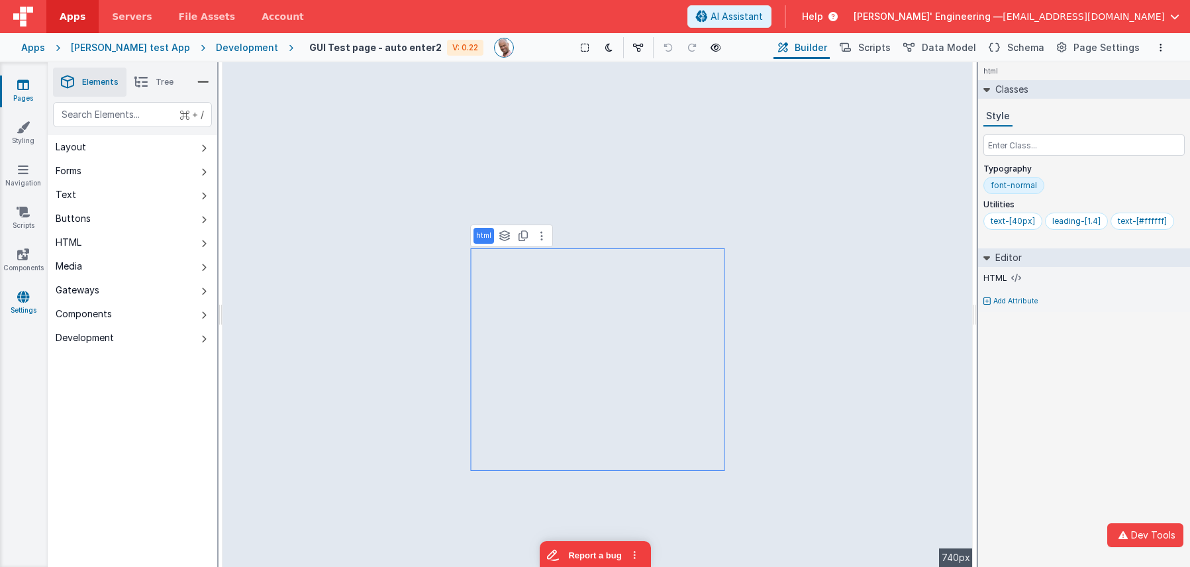
click at [32, 294] on link "Settings" at bounding box center [23, 303] width 48 height 26
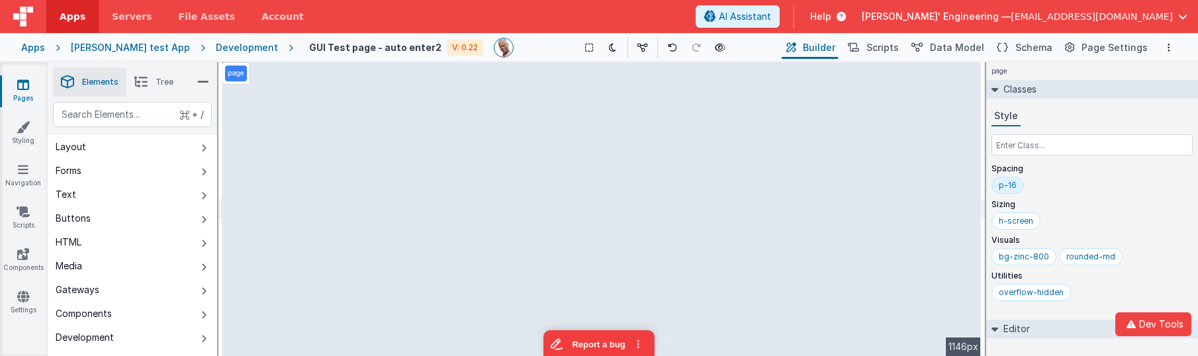
click at [221, 46] on div "Development" at bounding box center [247, 47] width 62 height 13
